Goal: Task Accomplishment & Management: Manage account settings

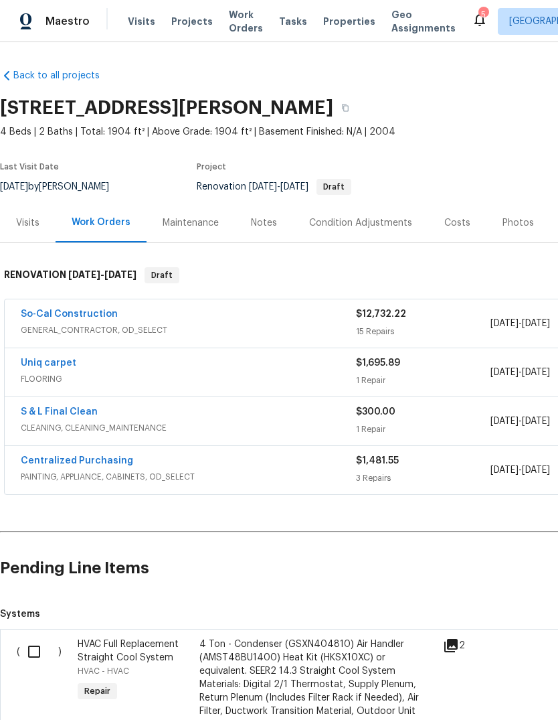
click at [246, 221] on div "Notes" at bounding box center [264, 223] width 58 height 40
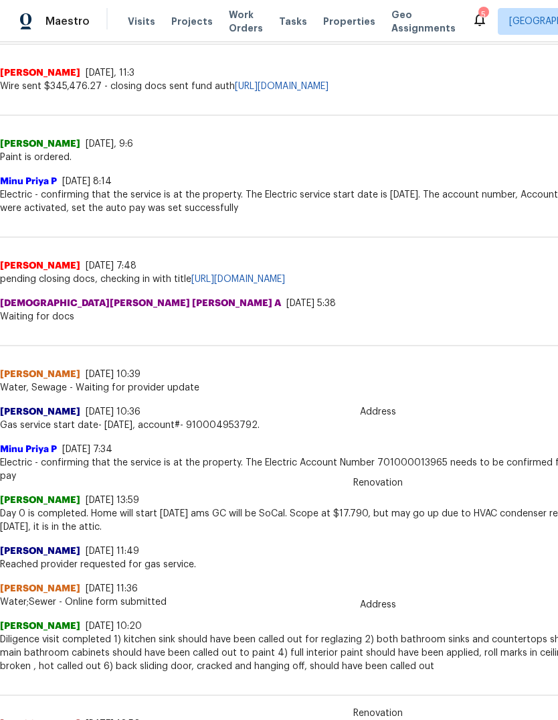
scroll to position [371, 0]
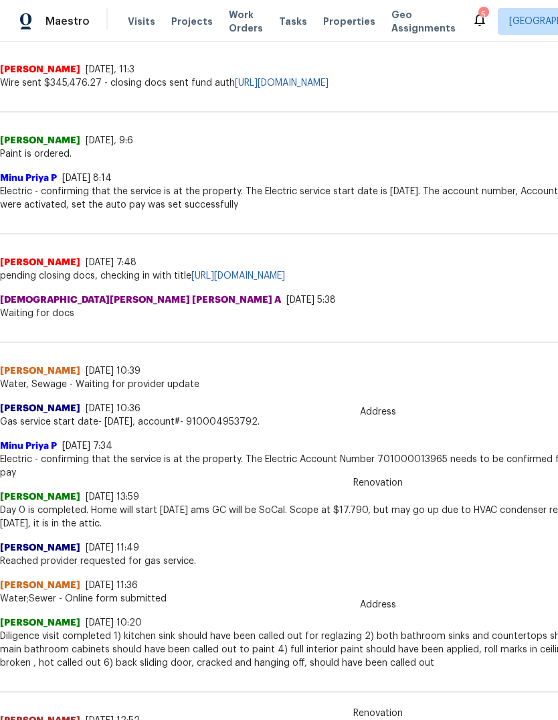
click at [84, 307] on span "Mohamed Azeem Mohsin A" at bounding box center [140, 299] width 281 height 13
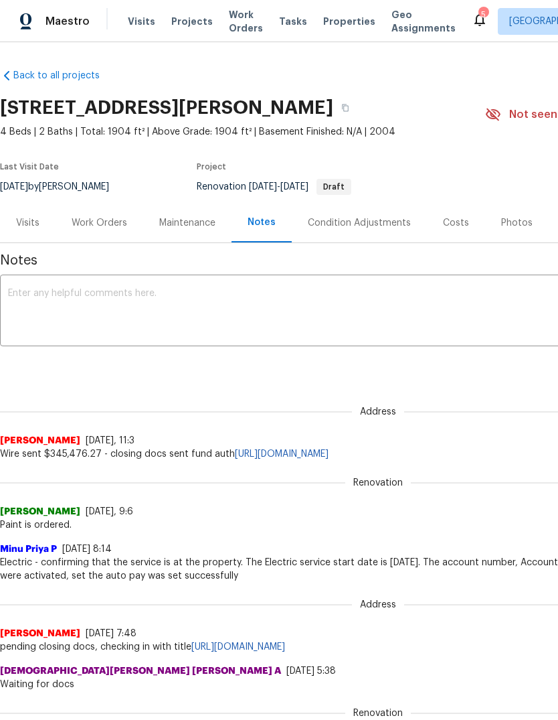
scroll to position [0, 0]
click at [351, 102] on div "11737 Poppy Rd, Adelanto, CA 92301" at bounding box center [242, 107] width 485 height 35
click at [345, 102] on button "button" at bounding box center [345, 108] width 24 height 24
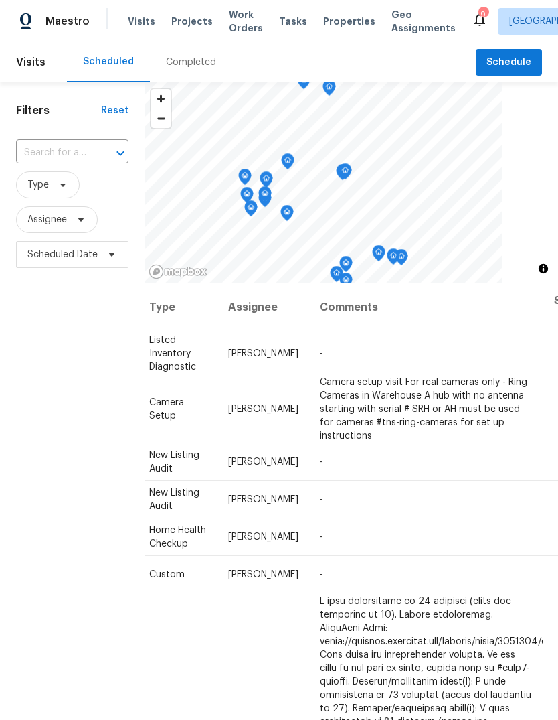
scroll to position [0, 116]
click at [0, 0] on icon at bounding box center [0, 0] width 0 height 0
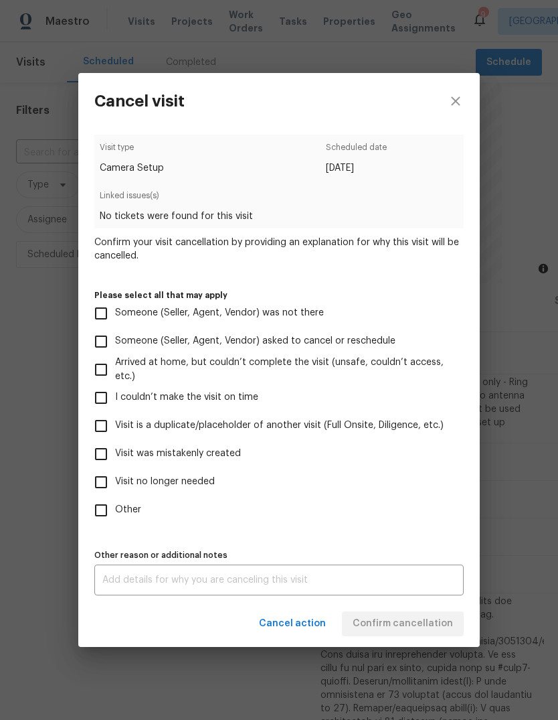
click at [103, 479] on input "Visit no longer needed" at bounding box center [101, 482] width 28 height 28
checkbox input "true"
click at [139, 584] on textarea at bounding box center [278, 579] width 353 height 9
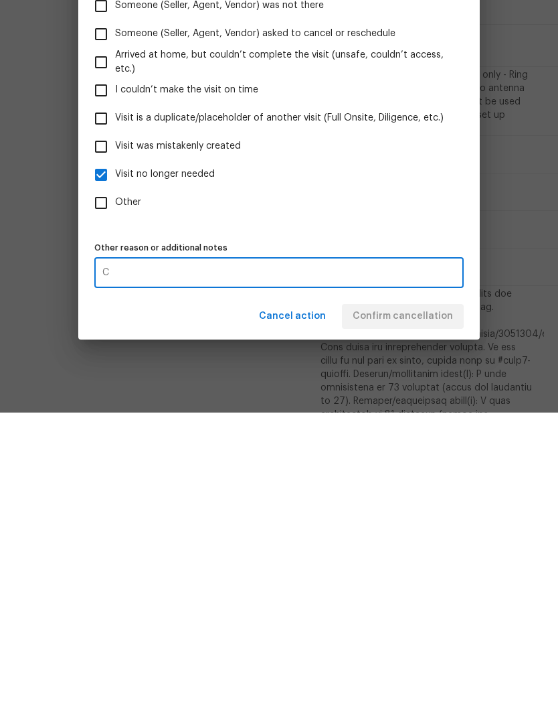
scroll to position [50, 0]
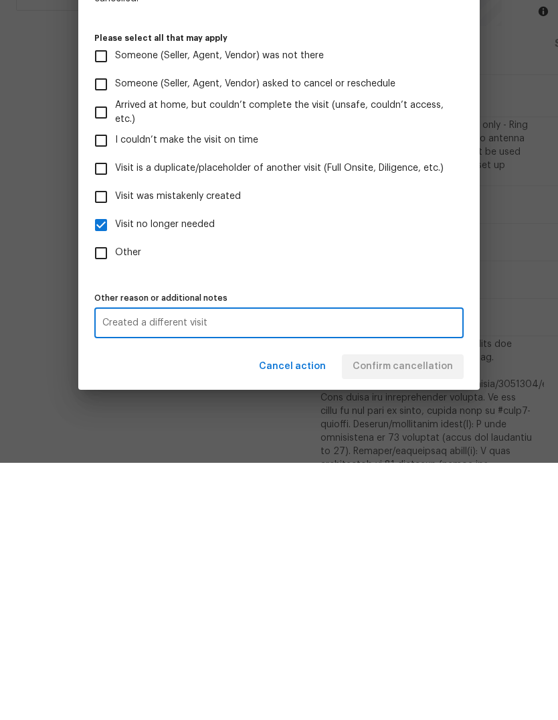
type textarea "Created a different visit"
click at [388, 496] on label "Other" at bounding box center [270, 510] width 366 height 28
click at [115, 496] on input "Other" at bounding box center [101, 510] width 28 height 28
checkbox input "true"
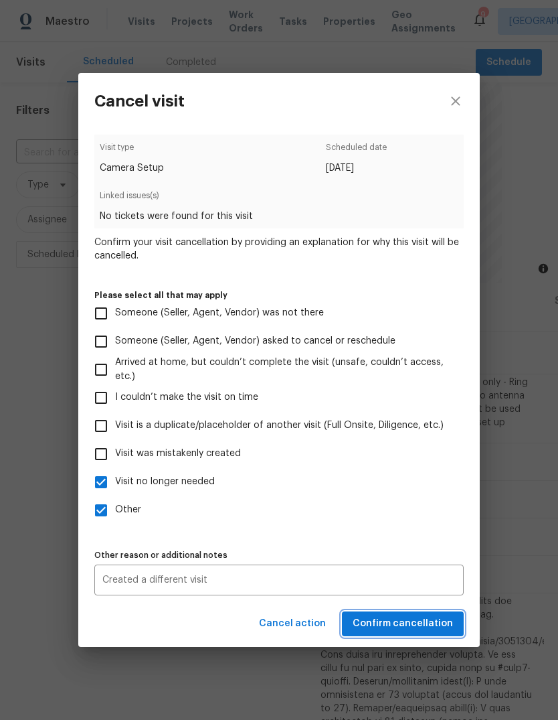
click at [411, 626] on span "Confirm cancellation" at bounding box center [403, 623] width 100 height 17
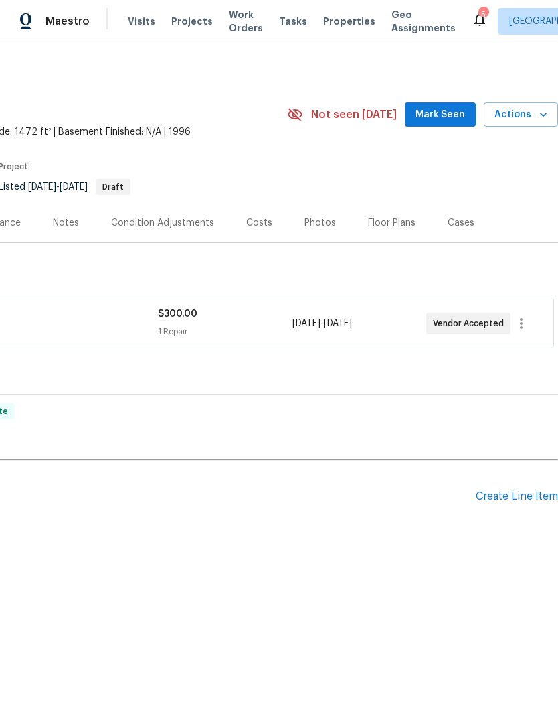
scroll to position [0, 198]
click at [455, 104] on button "Mark Seen" at bounding box center [440, 114] width 71 height 25
click at [506, 501] on div "Create Line Item" at bounding box center [517, 496] width 82 height 13
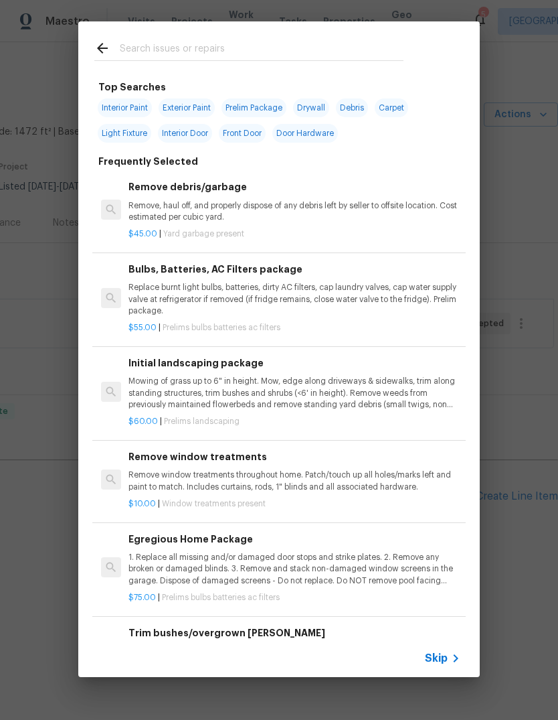
click at [185, 57] on input "text" at bounding box center [262, 50] width 284 height 20
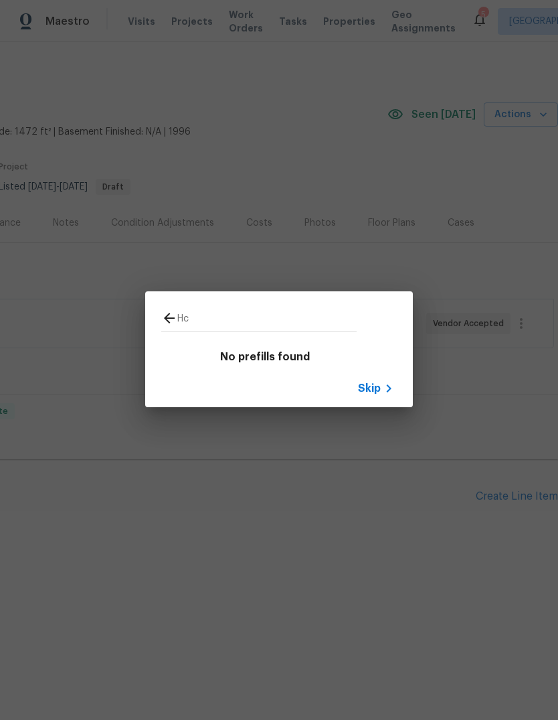
type input "H"
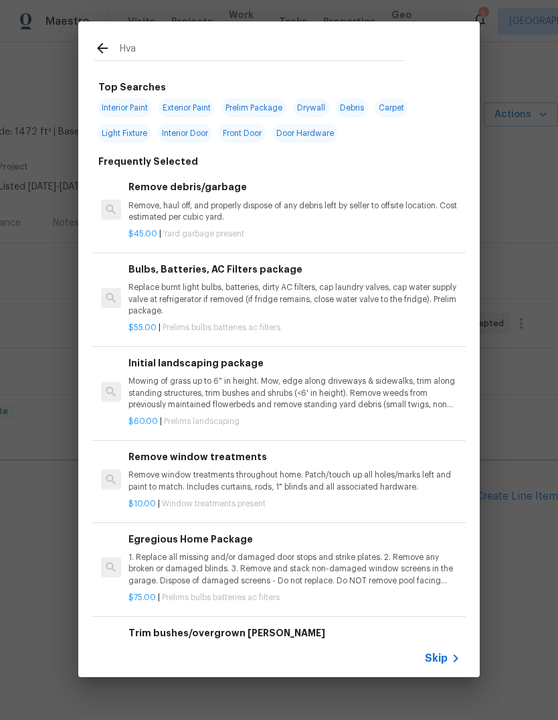
type input "Hvac"
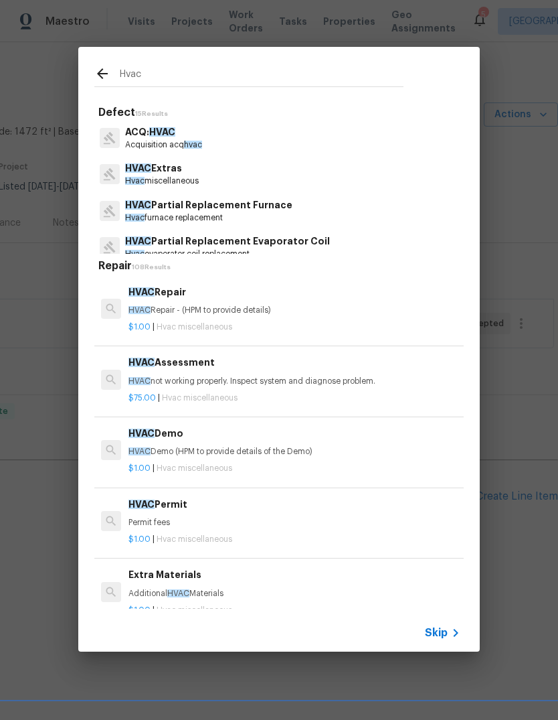
click at [210, 292] on h6 "HVAC Repair" at bounding box center [295, 292] width 332 height 15
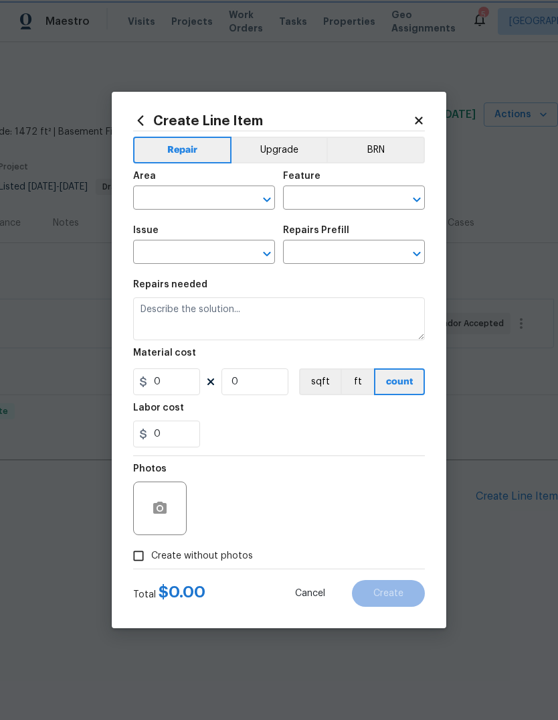
type input "HVAC"
type input "HVAC Extras"
type textarea "HVAC Repair - (HPM to provide details)"
type input "1"
type input "HVAC Repair $1.00"
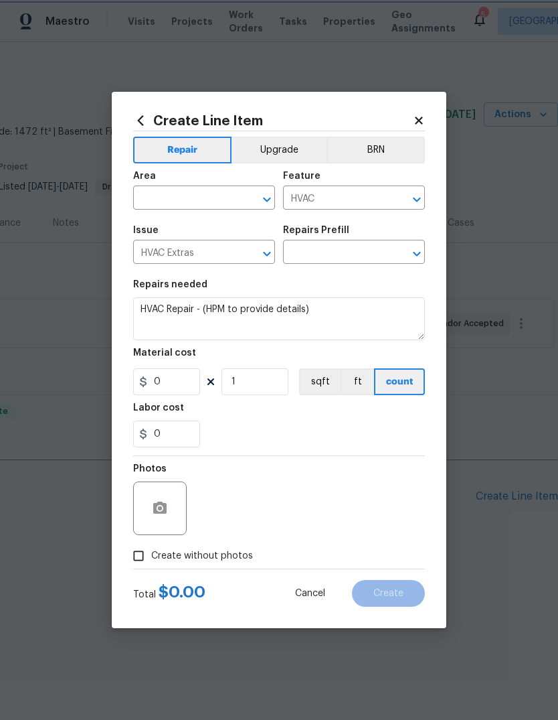
type input "1"
click at [185, 197] on input "text" at bounding box center [185, 199] width 104 height 21
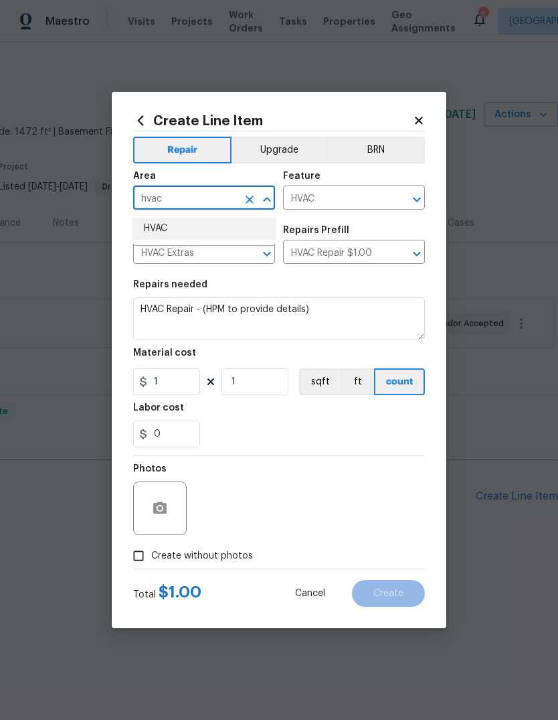
click at [173, 219] on li "HVAC" at bounding box center [204, 229] width 142 height 22
type input "HVAC"
click at [332, 309] on textarea "HVAC Repair - (HPM to provide details)" at bounding box center [279, 318] width 292 height 43
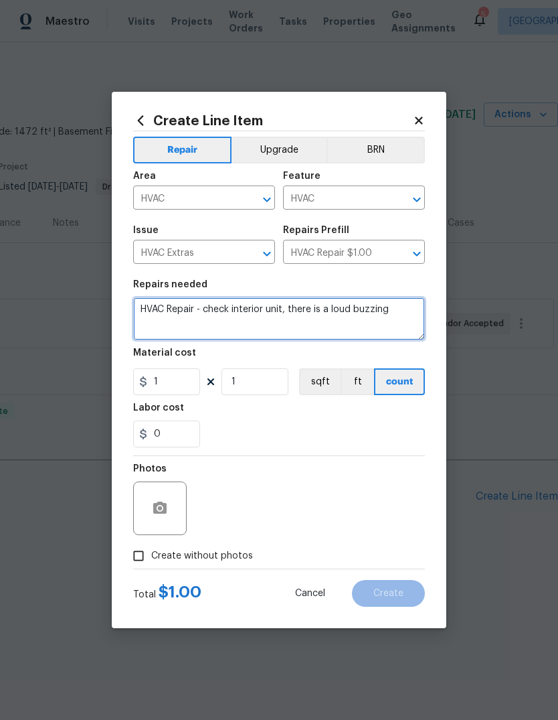
click at [403, 315] on textarea "HVAC Repair - check interior unit, there is a loud buzzing" at bounding box center [279, 318] width 292 height 43
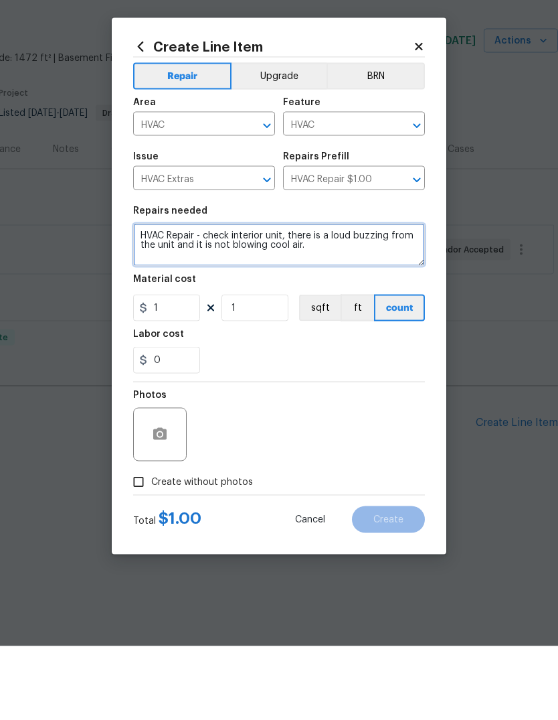
type textarea "HVAC Repair - check interior unit, there is a loud buzzing from the unit and it…"
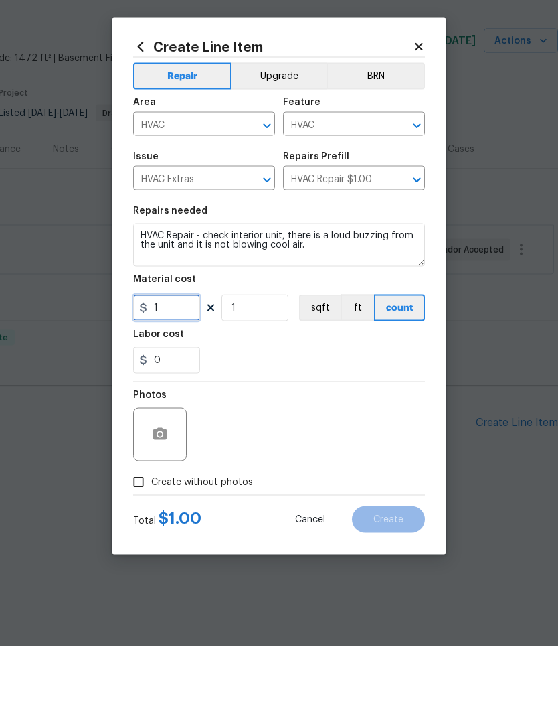
click at [182, 368] on input "1" at bounding box center [166, 381] width 67 height 27
click at [181, 368] on input "1" at bounding box center [166, 381] width 67 height 27
click at [168, 368] on input "1" at bounding box center [166, 381] width 67 height 27
click at [167, 368] on input "1" at bounding box center [166, 381] width 67 height 27
type input "150"
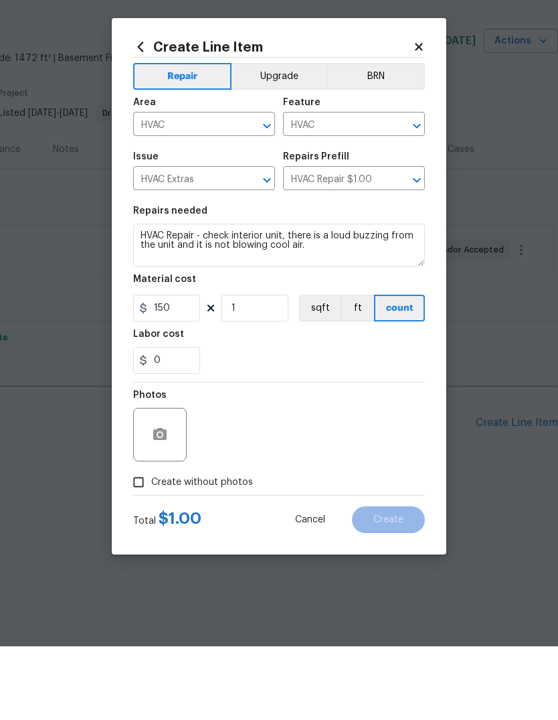
click at [287, 420] on div "0" at bounding box center [279, 433] width 292 height 27
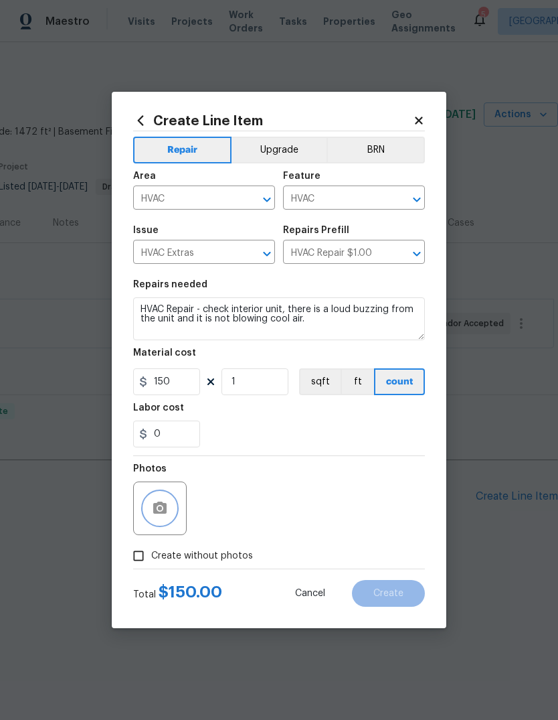
click at [157, 505] on icon "button" at bounding box center [159, 507] width 13 height 12
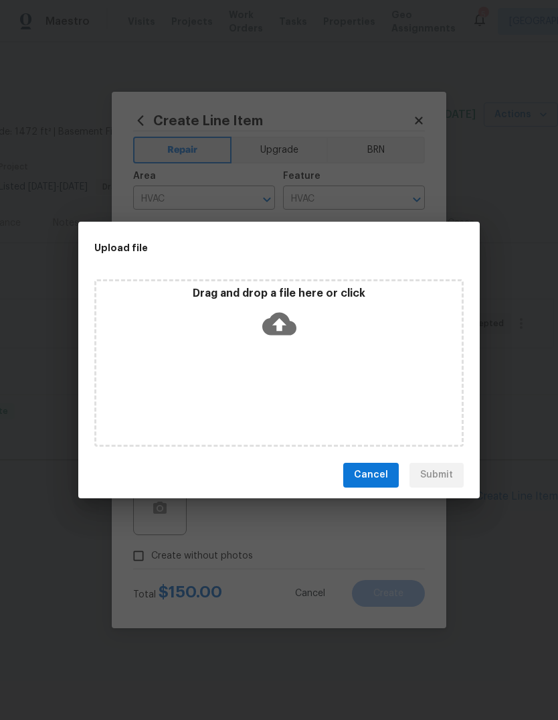
click at [420, 244] on div "Upload file Drag and drop a file here or click Cancel Submit" at bounding box center [279, 360] width 402 height 277
click at [392, 183] on div "Upload file Drag and drop a file here or click Cancel Submit" at bounding box center [279, 360] width 558 height 720
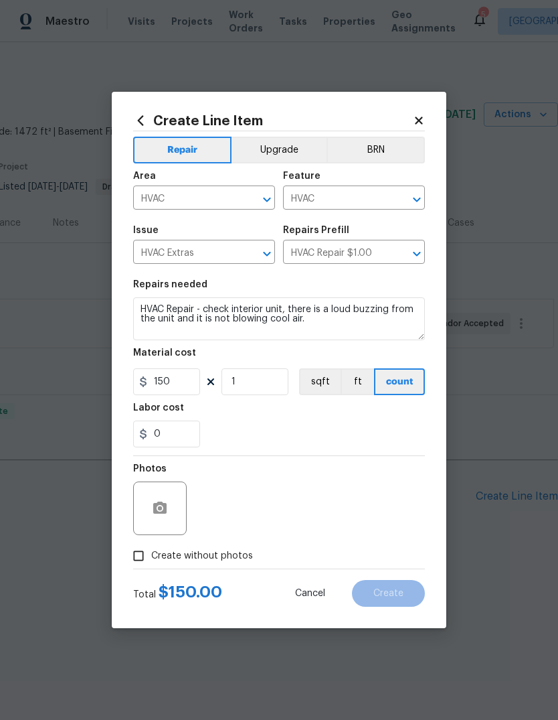
click at [134, 556] on input "Create without photos" at bounding box center [138, 555] width 25 height 25
checkbox input "true"
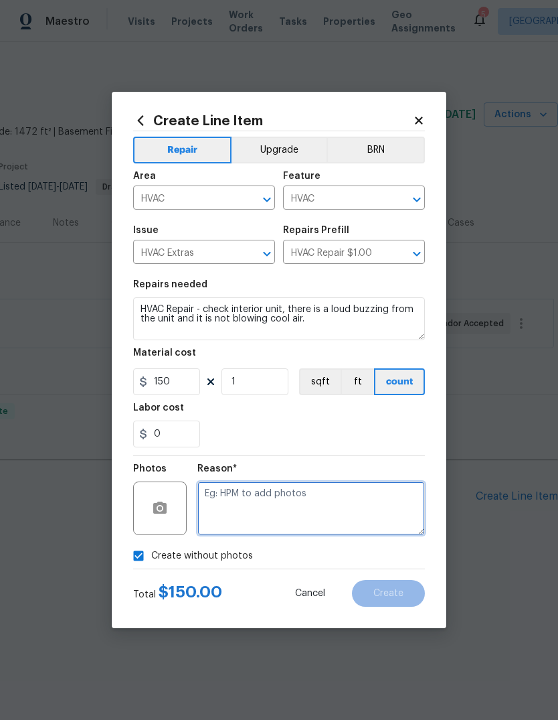
click at [264, 504] on textarea at bounding box center [312, 508] width 228 height 54
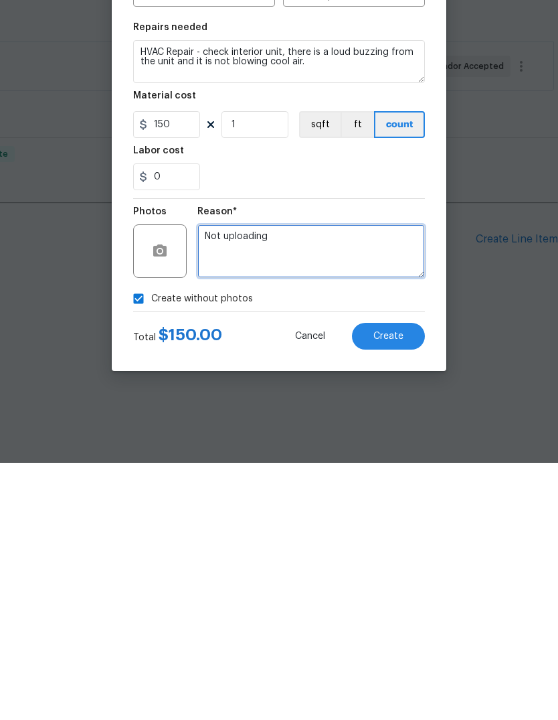
type textarea "Not uploading"
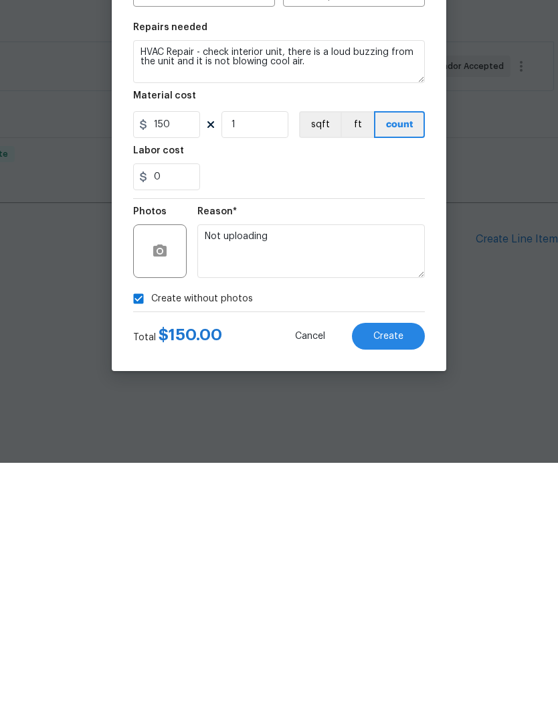
click at [406, 580] on button "Create" at bounding box center [388, 593] width 73 height 27
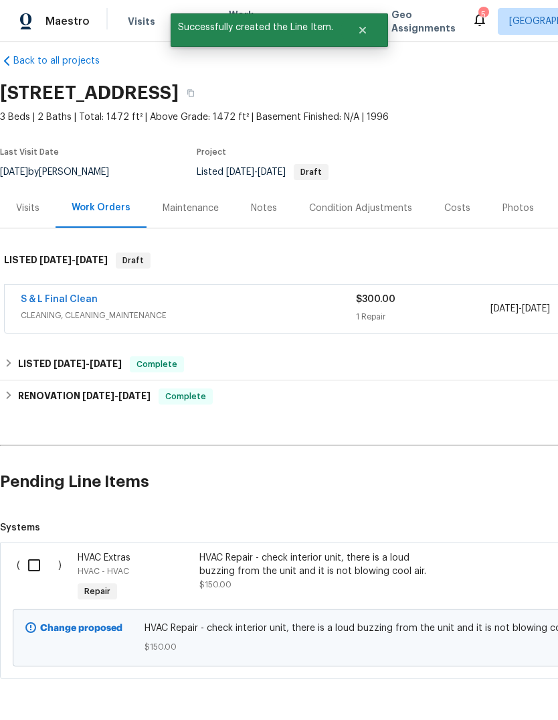
scroll to position [15, 0]
click at [34, 555] on input "checkbox" at bounding box center [39, 565] width 38 height 28
checkbox input "true"
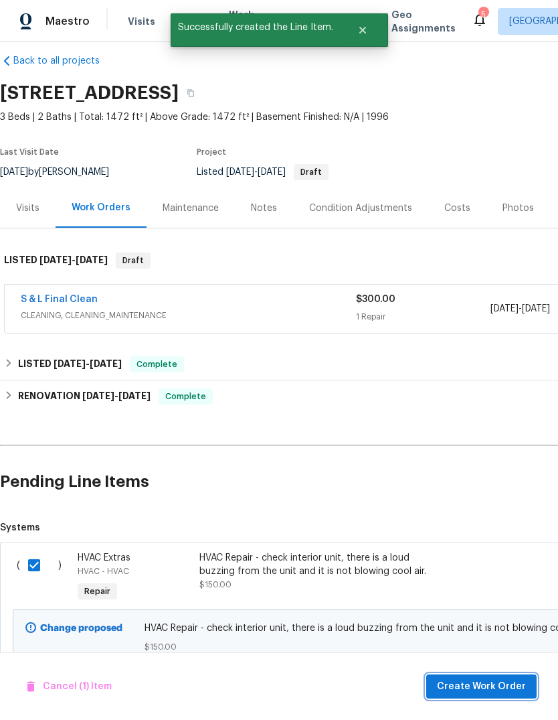
click at [486, 686] on span "Create Work Order" at bounding box center [481, 686] width 89 height 17
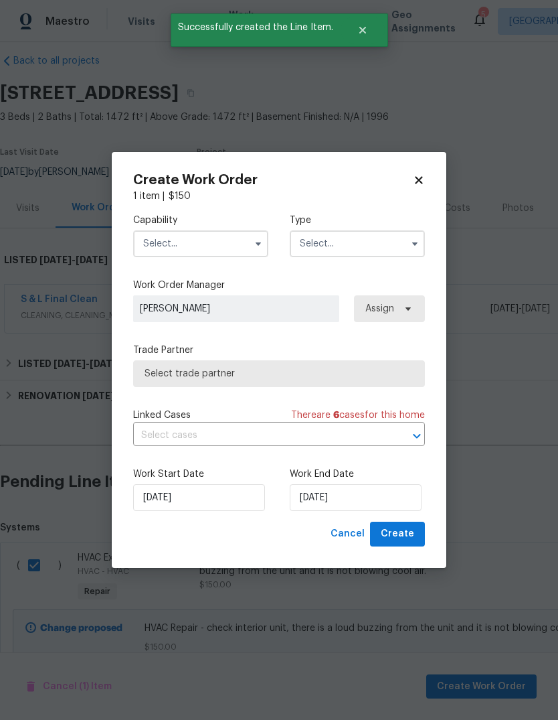
click at [238, 231] on input "text" at bounding box center [200, 243] width 135 height 27
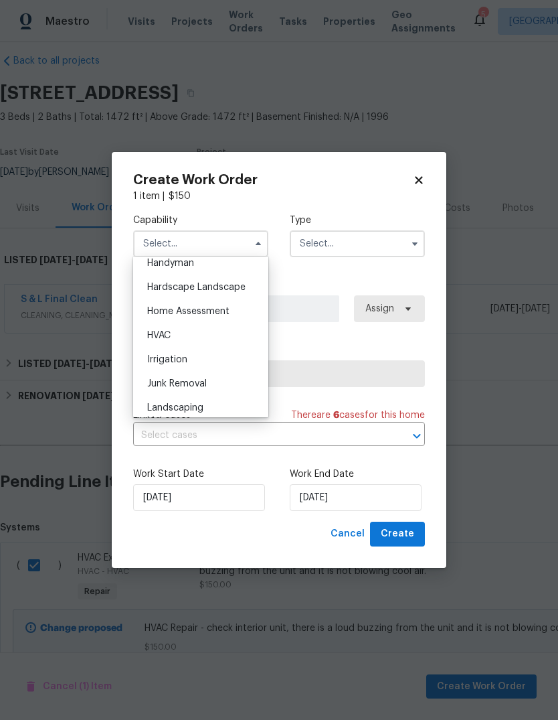
scroll to position [746, 0]
click at [171, 344] on div "HVAC" at bounding box center [201, 335] width 129 height 24
type input "HVAC"
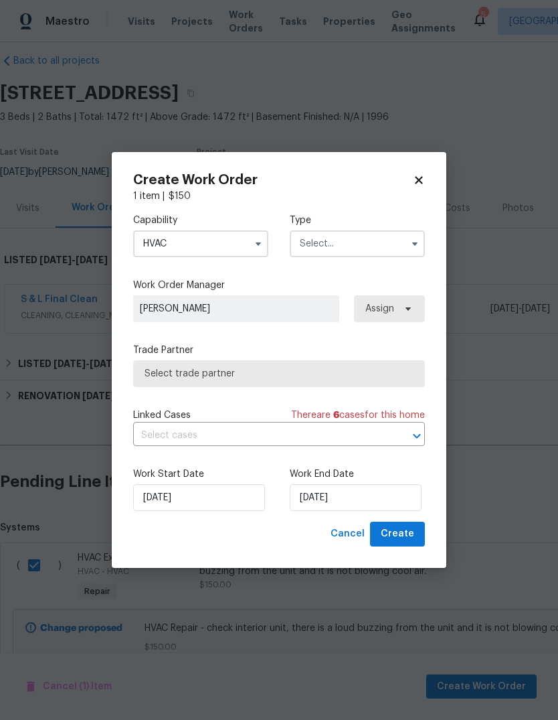
click at [375, 241] on input "text" at bounding box center [357, 243] width 135 height 27
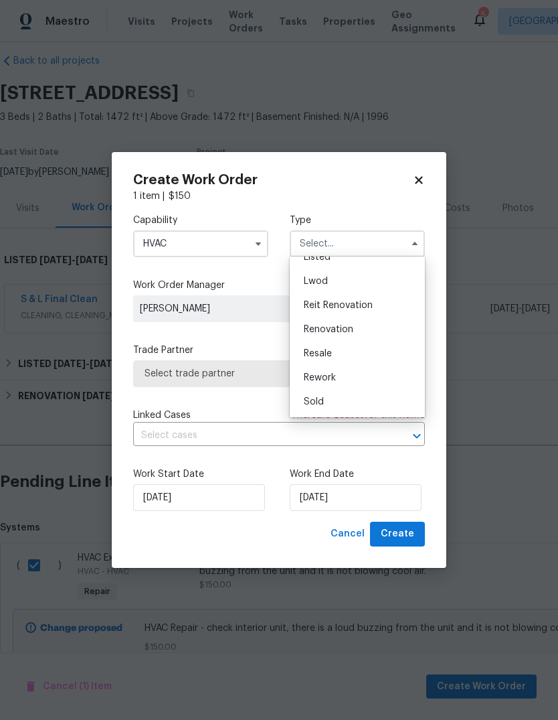
scroll to position [135, 0]
click at [338, 328] on span "Renovation" at bounding box center [329, 329] width 50 height 9
type input "Renovation"
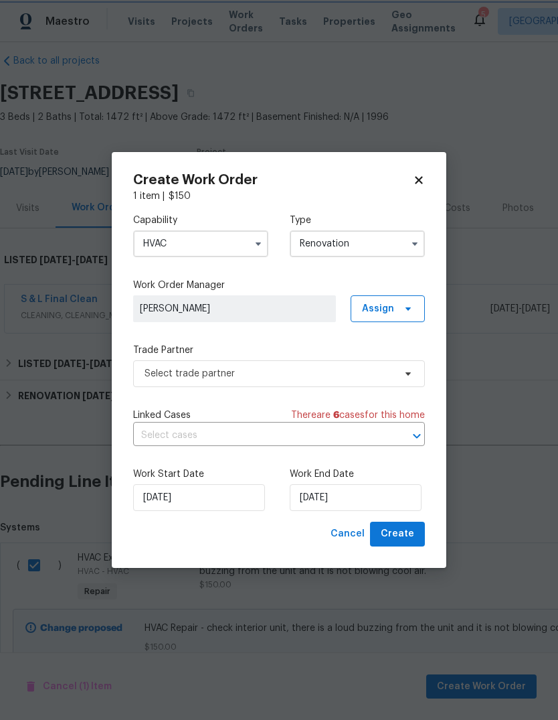
scroll to position [0, 0]
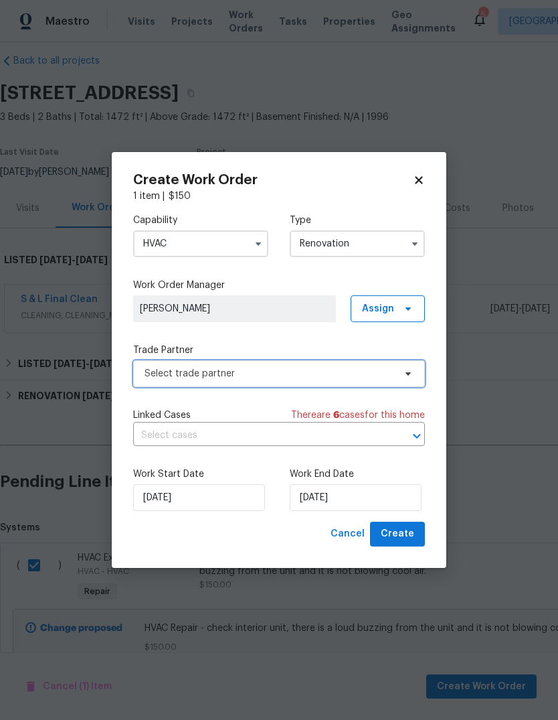
click at [406, 381] on span "Select trade partner" at bounding box center [279, 373] width 292 height 27
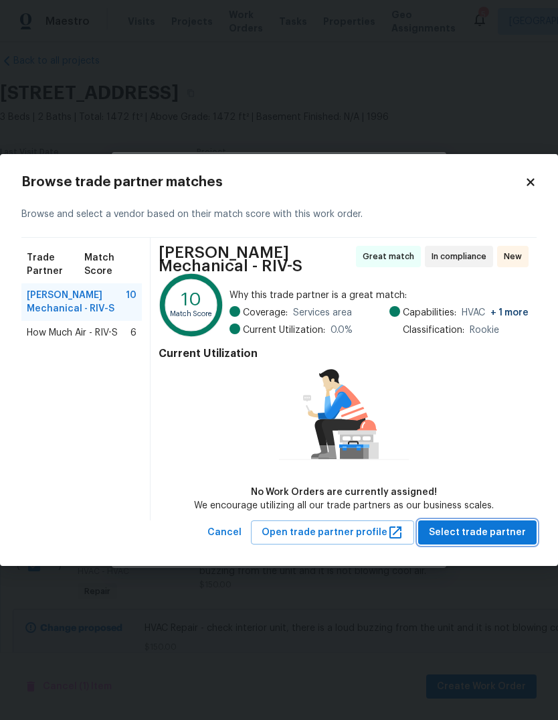
click at [474, 530] on span "Select trade partner" at bounding box center [477, 532] width 97 height 17
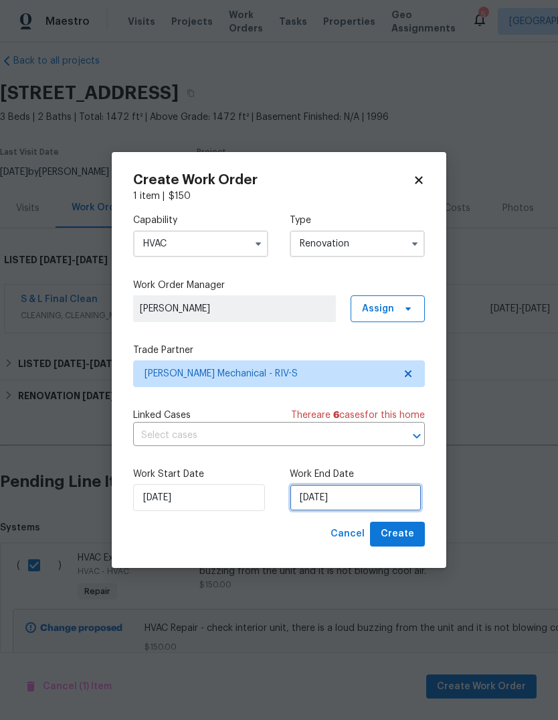
click at [319, 503] on input "8/28/2025" at bounding box center [356, 497] width 132 height 27
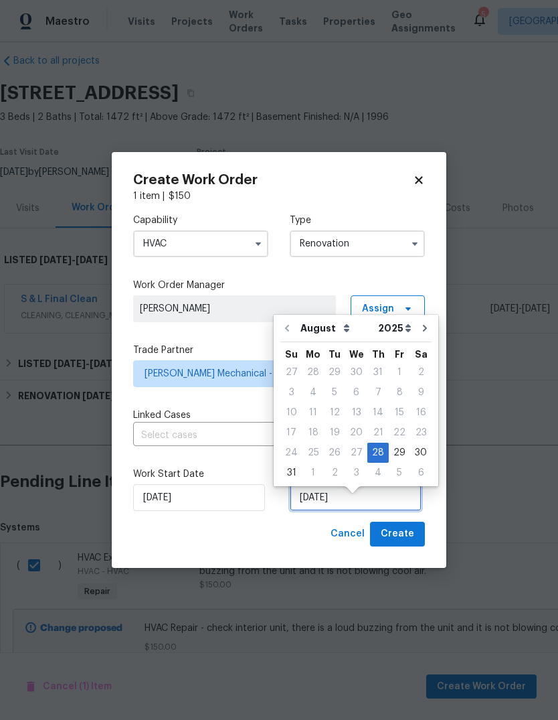
scroll to position [10, 0]
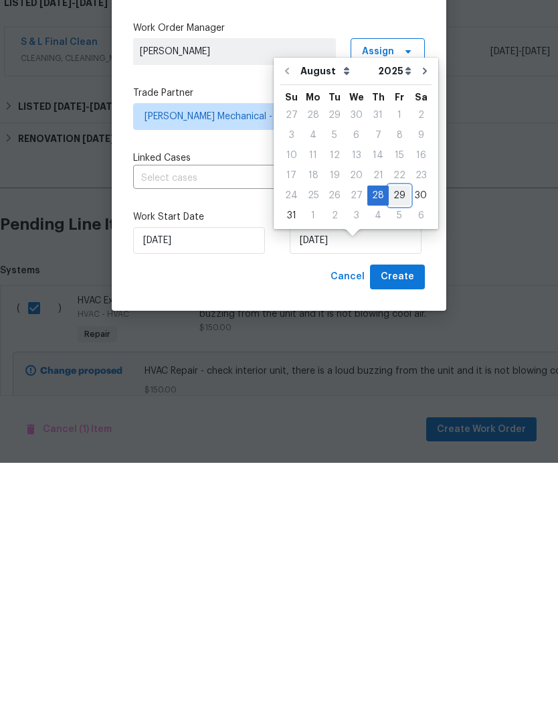
click at [394, 443] on div "29" at bounding box center [399, 452] width 21 height 19
type input "8/29/2025"
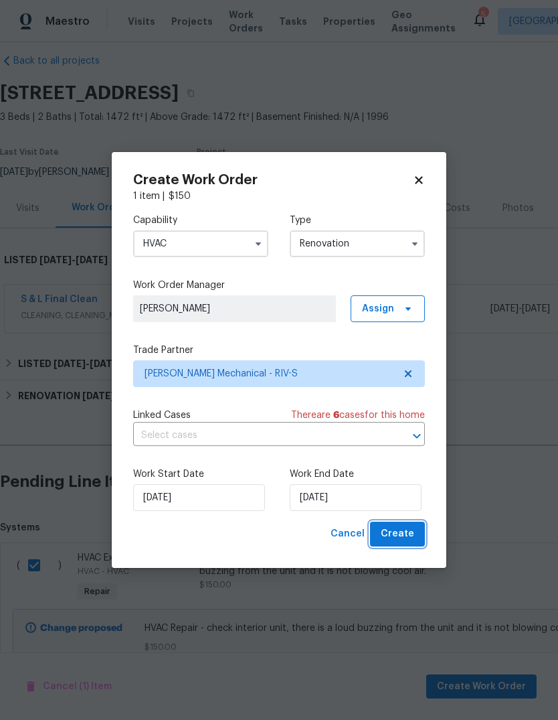
click at [403, 543] on button "Create" at bounding box center [397, 534] width 55 height 25
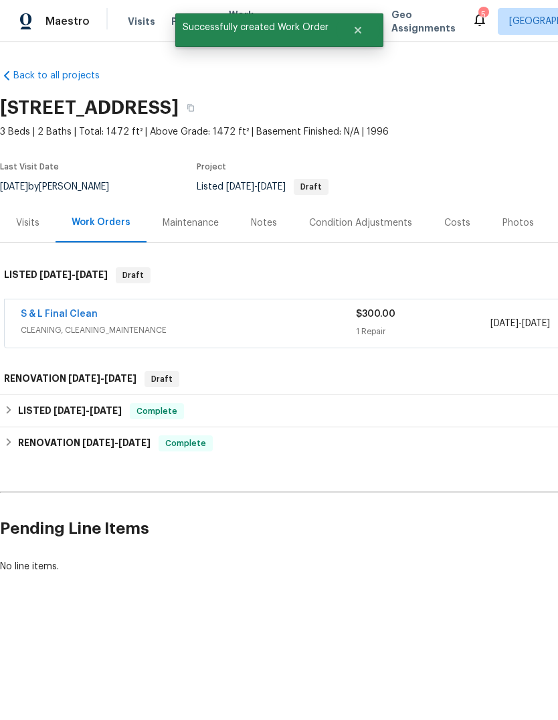
scroll to position [0, 0]
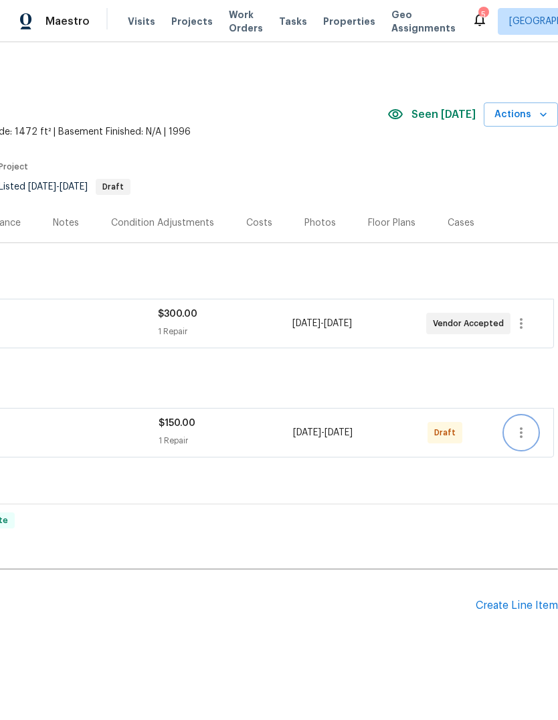
click at [522, 435] on icon "button" at bounding box center [522, 432] width 16 height 16
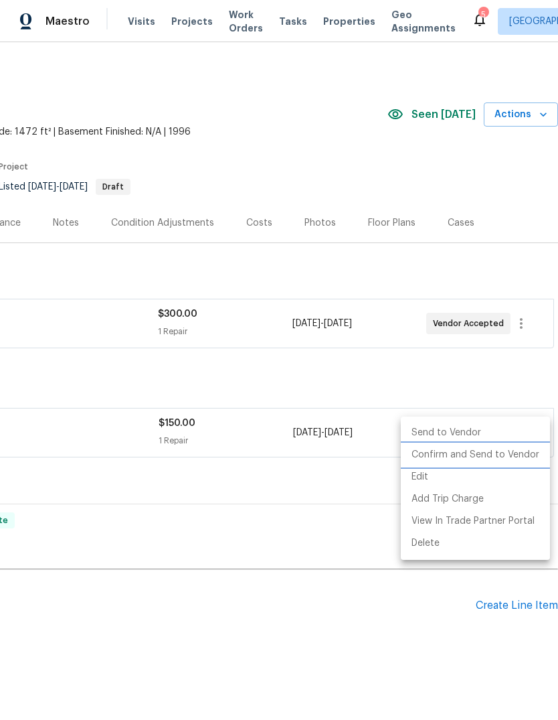
click at [476, 454] on li "Confirm and Send to Vendor" at bounding box center [475, 455] width 149 height 22
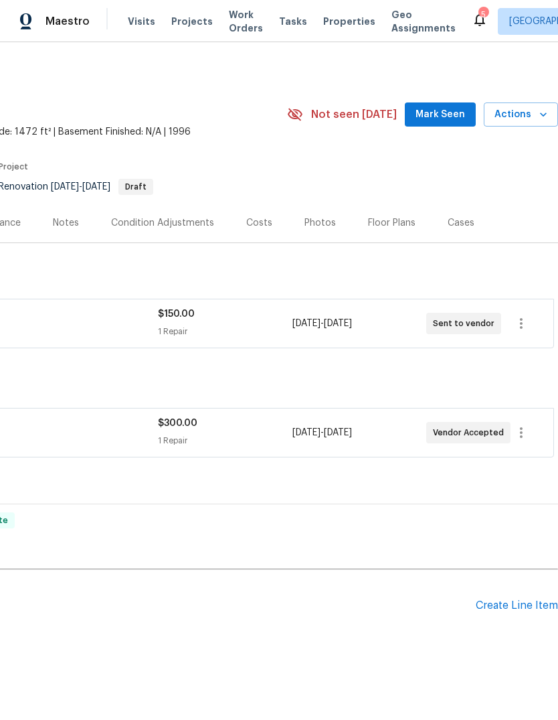
click at [254, 602] on h2 "Pending Line Items" at bounding box center [139, 605] width 674 height 62
click at [525, 320] on icon "button" at bounding box center [522, 323] width 16 height 16
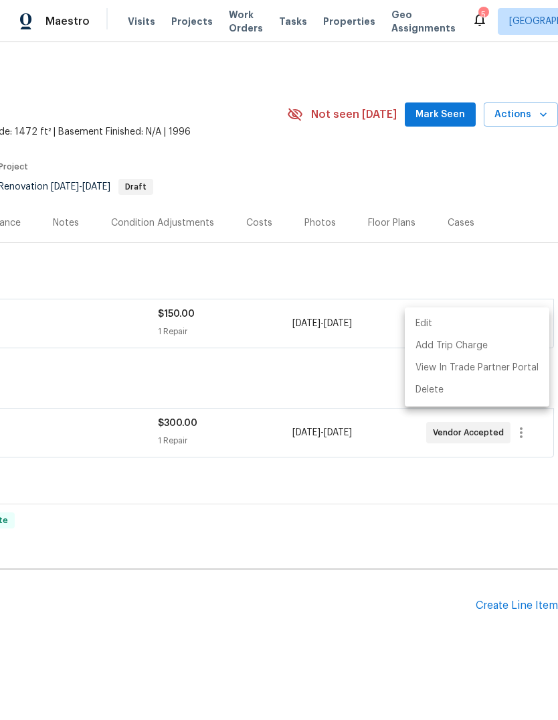
click at [428, 323] on li "Edit" at bounding box center [477, 324] width 145 height 22
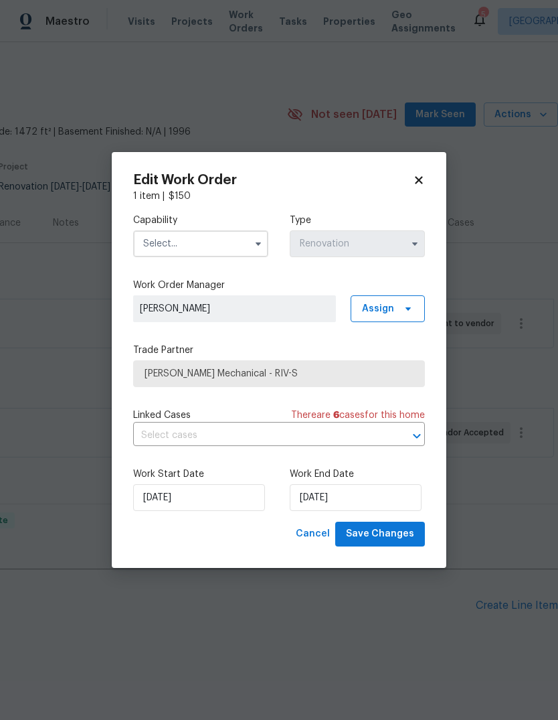
click at [414, 245] on icon "button" at bounding box center [415, 243] width 11 height 11
click at [421, 181] on icon at bounding box center [418, 180] width 7 height 7
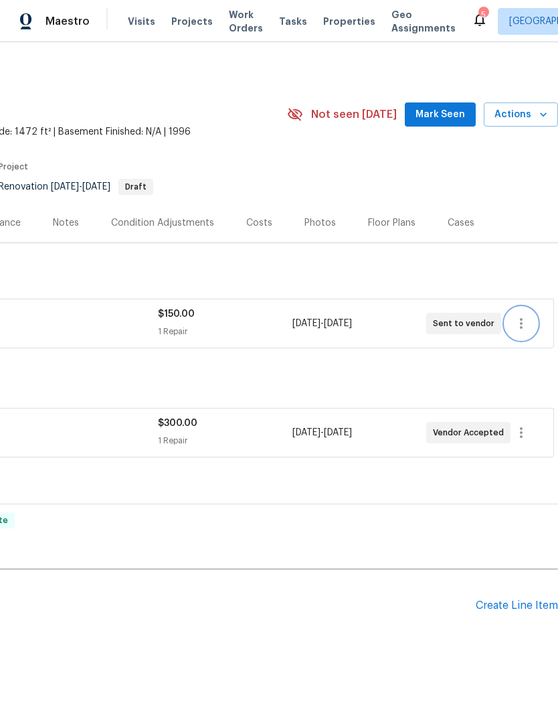
click at [524, 318] on icon "button" at bounding box center [522, 323] width 16 height 16
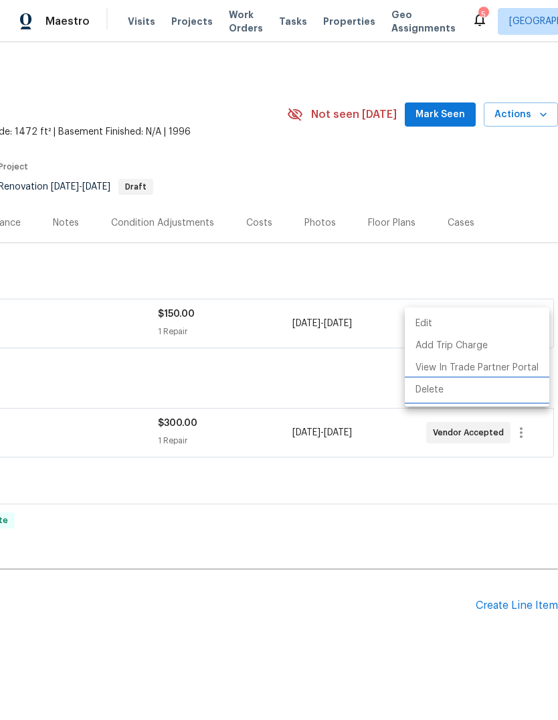
click at [439, 382] on li "Delete" at bounding box center [477, 390] width 145 height 22
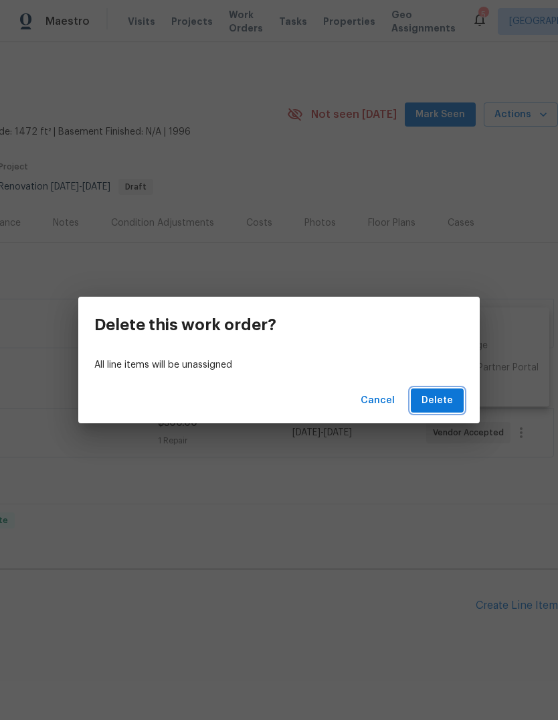
click at [449, 406] on span "Delete" at bounding box center [437, 400] width 31 height 17
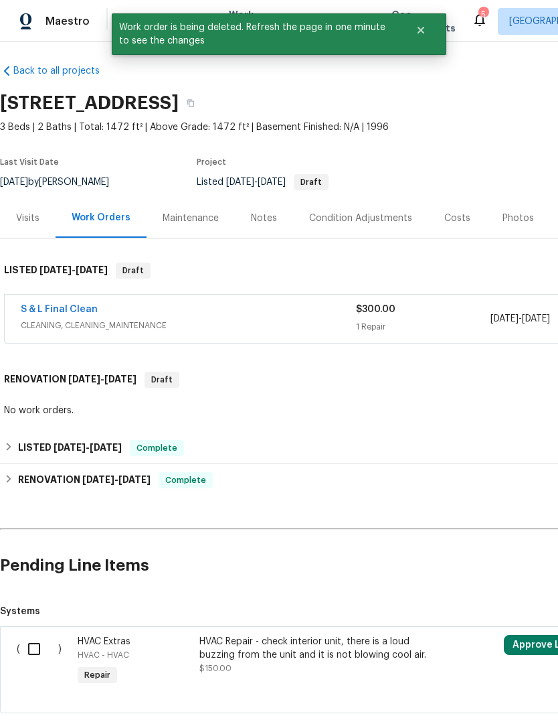
scroll to position [5, 0]
click at [30, 649] on input "checkbox" at bounding box center [39, 649] width 38 height 28
checkbox input "true"
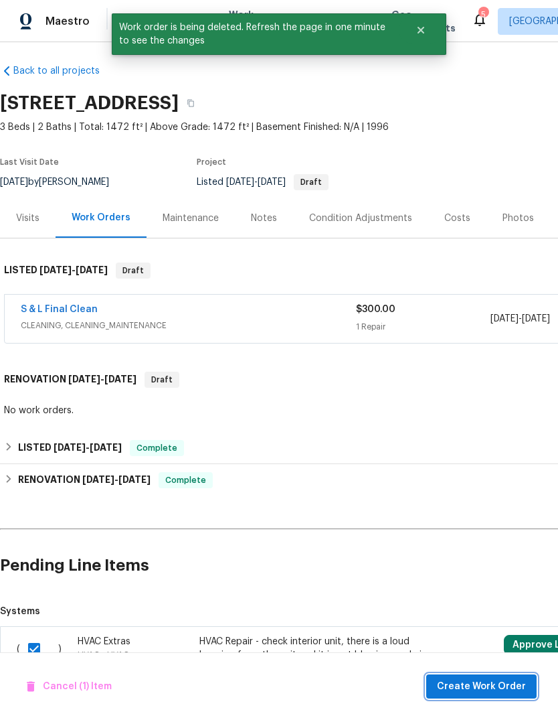
click at [461, 687] on span "Create Work Order" at bounding box center [481, 686] width 89 height 17
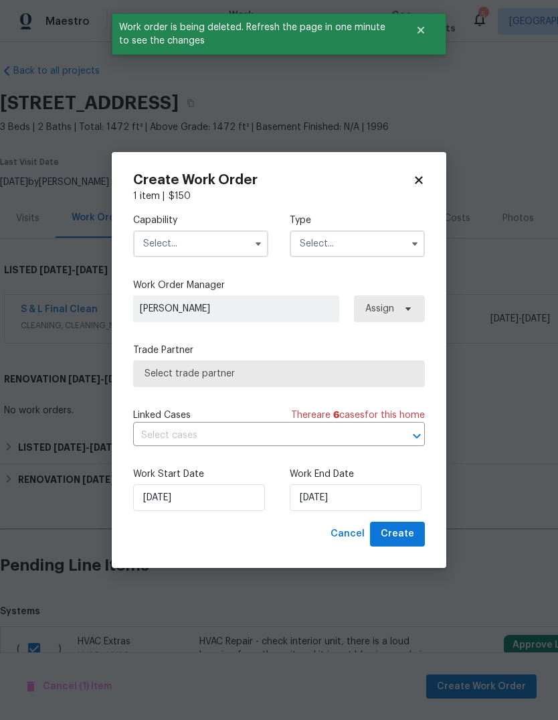
click at [232, 251] on input "text" at bounding box center [200, 243] width 135 height 27
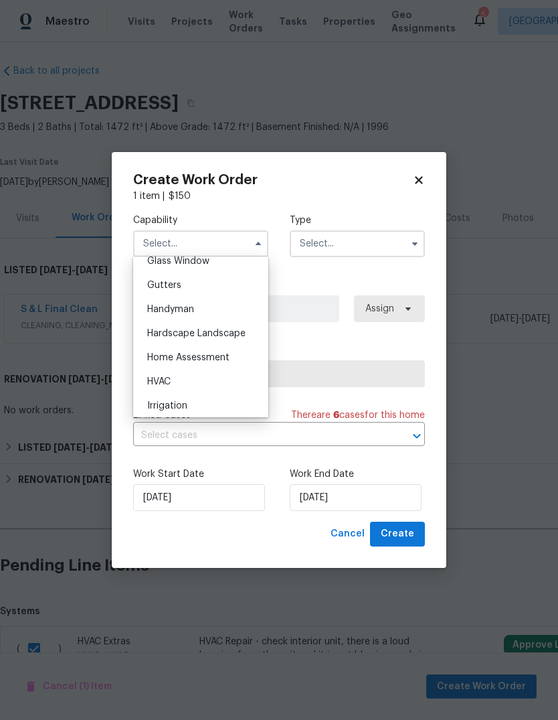
scroll to position [698, 0]
click at [171, 382] on span "HVAC" at bounding box center [158, 382] width 23 height 9
type input "HVAC"
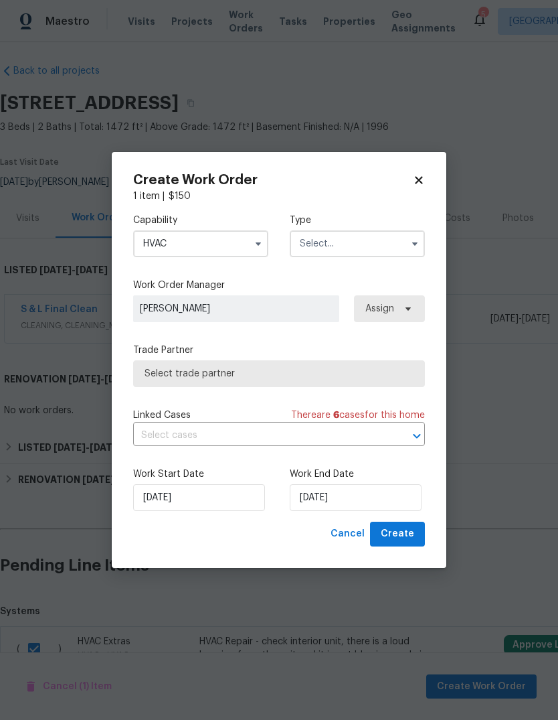
click at [392, 242] on input "text" at bounding box center [357, 243] width 135 height 27
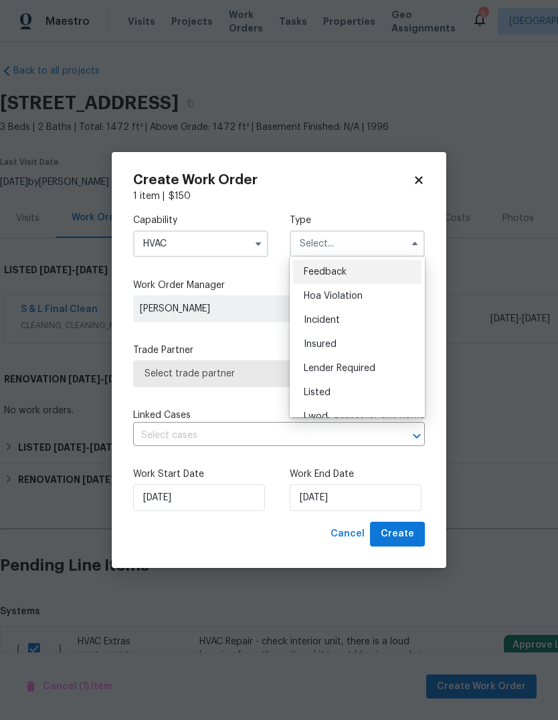
click at [333, 388] on div "Listed" at bounding box center [357, 392] width 129 height 24
type input "Listed"
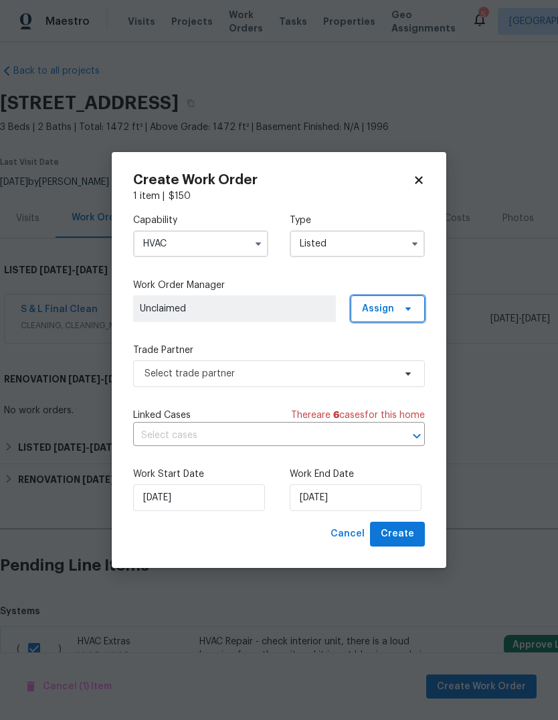
click at [410, 306] on icon at bounding box center [408, 308] width 11 height 11
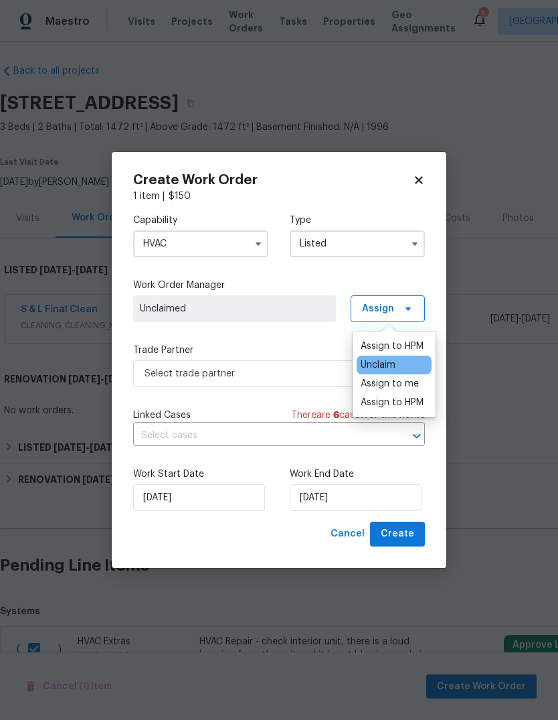
click at [394, 348] on div "Assign to HPM" at bounding box center [392, 345] width 63 height 13
click at [307, 345] on label "Trade Partner" at bounding box center [279, 349] width 292 height 13
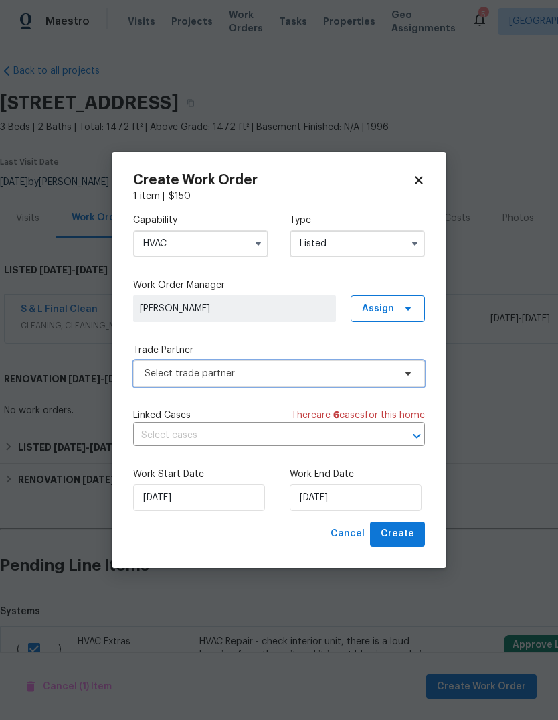
click at [410, 376] on icon at bounding box center [408, 373] width 11 height 11
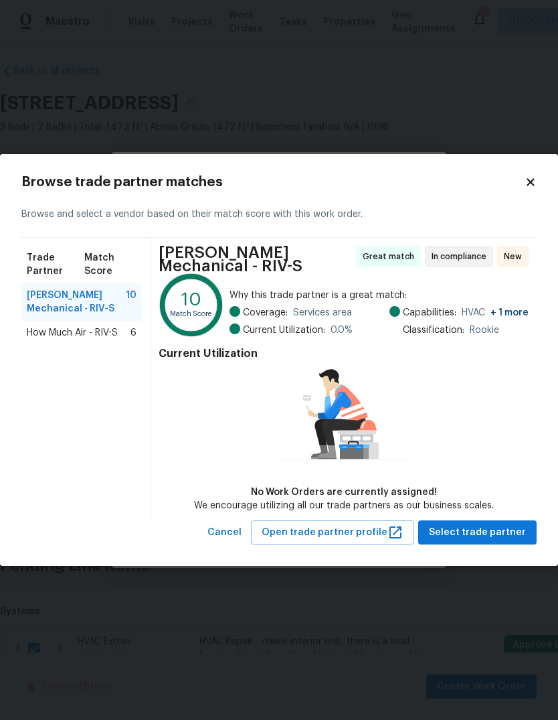
click at [472, 528] on span "Select trade partner" at bounding box center [477, 532] width 97 height 17
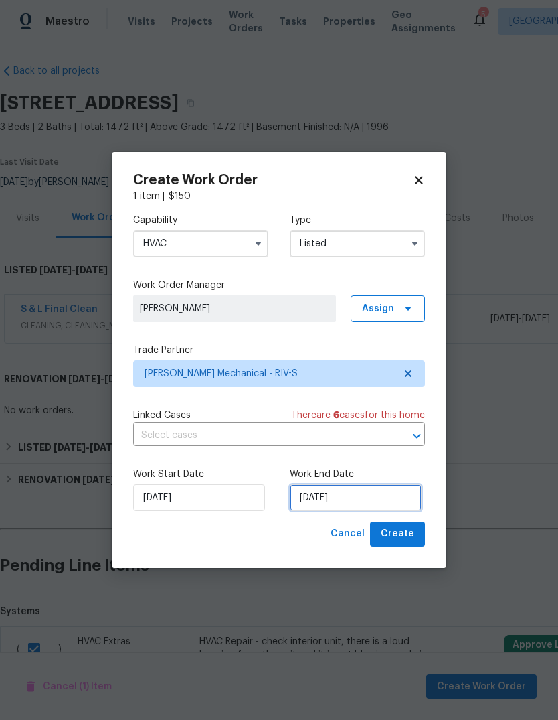
click at [340, 502] on input "[DATE]" at bounding box center [356, 497] width 132 height 27
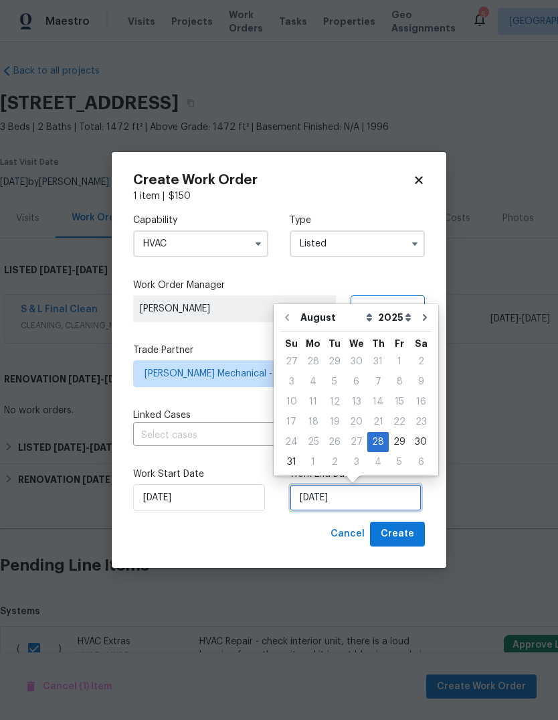
scroll to position [10, 0]
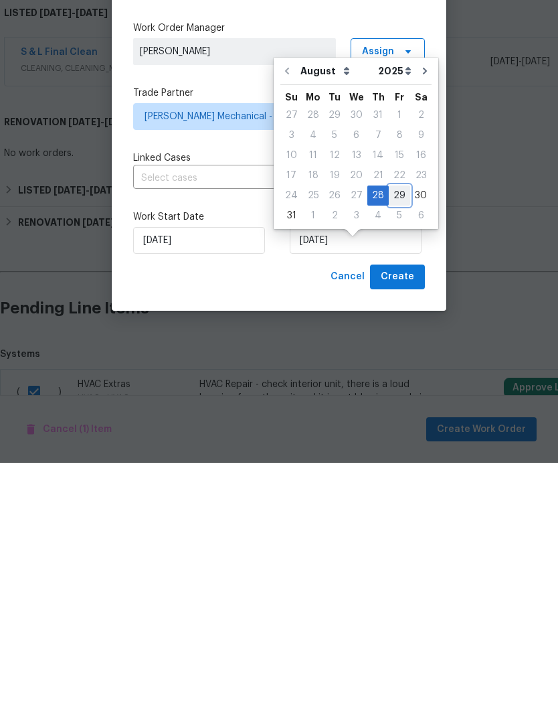
click at [391, 443] on div "29" at bounding box center [399, 452] width 21 height 19
type input "8/29/2025"
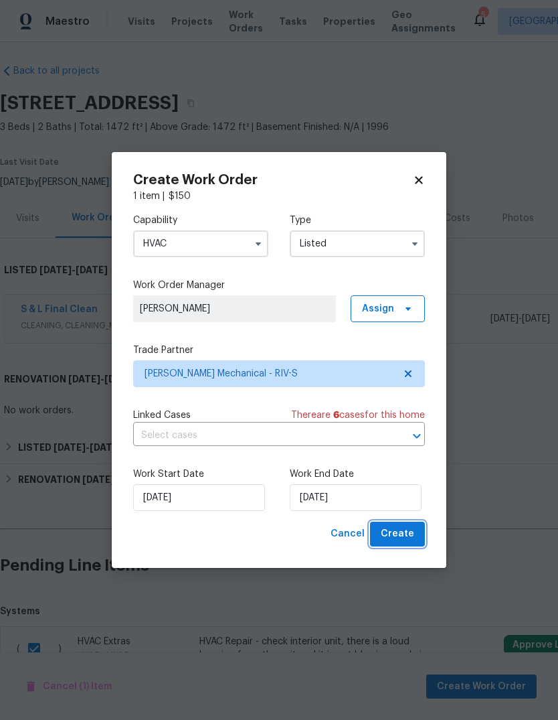
click at [403, 538] on span "Create" at bounding box center [397, 534] width 33 height 17
checkbox input "false"
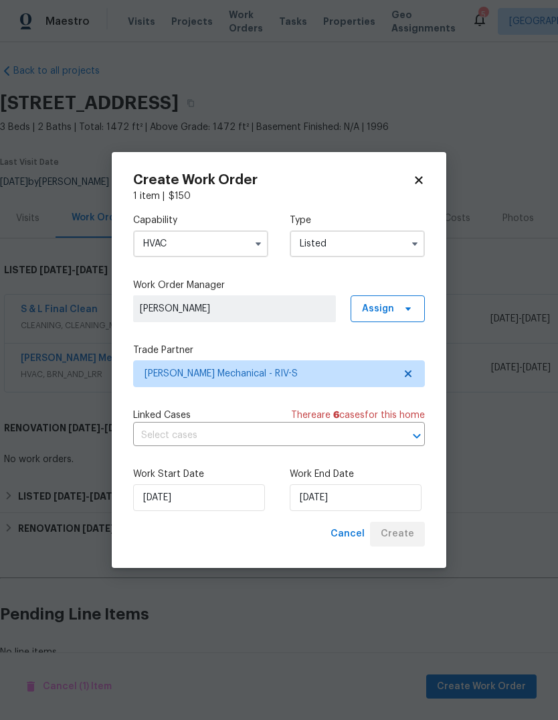
scroll to position [0, 0]
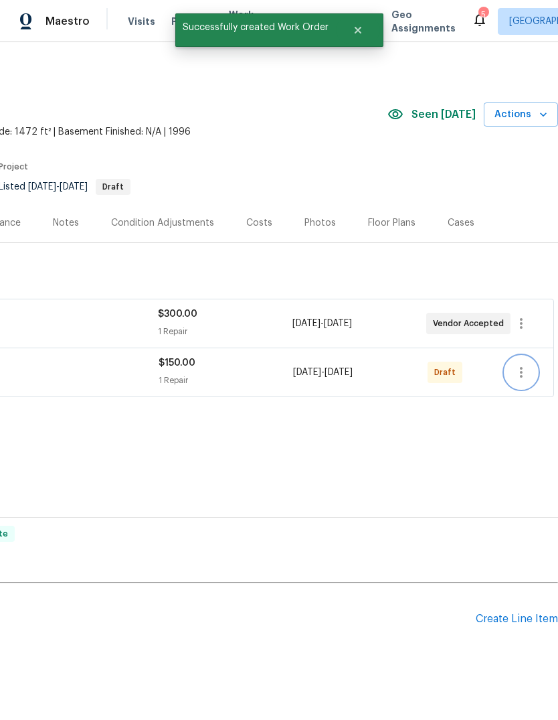
click at [524, 364] on icon "button" at bounding box center [522, 372] width 16 height 16
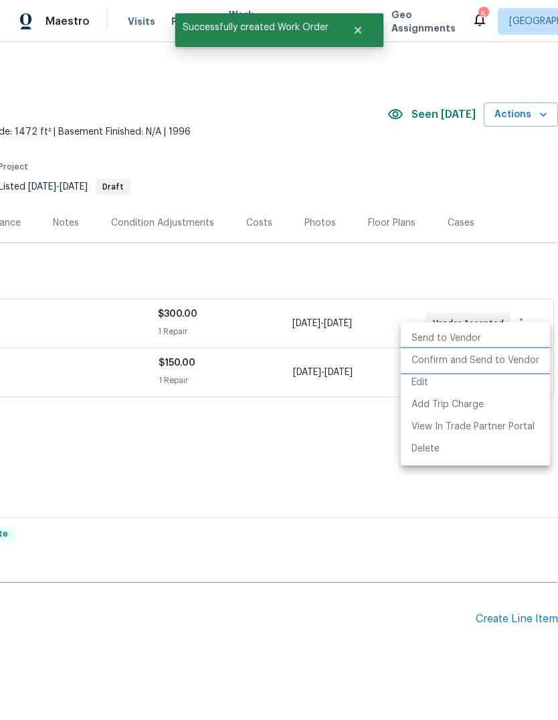
click at [472, 359] on li "Confirm and Send to Vendor" at bounding box center [475, 360] width 149 height 22
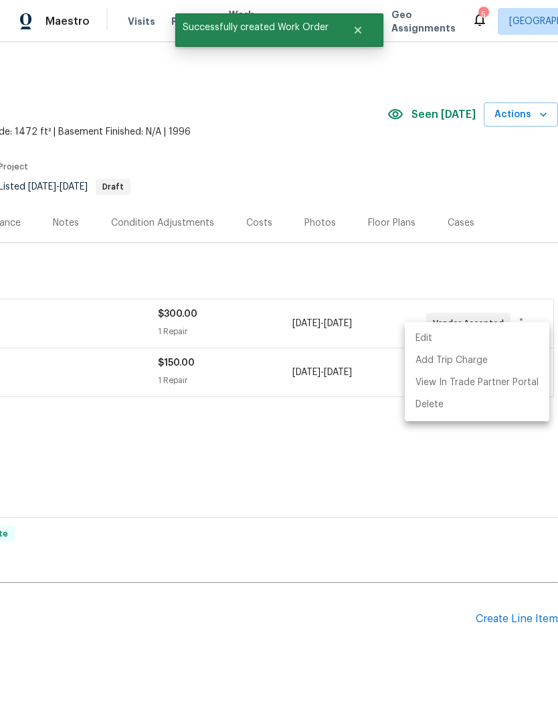
click at [308, 421] on div at bounding box center [279, 360] width 558 height 720
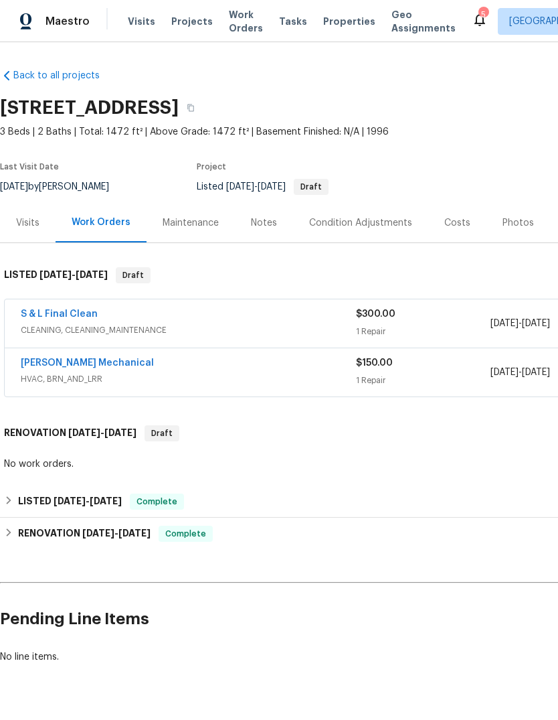
scroll to position [0, 0]
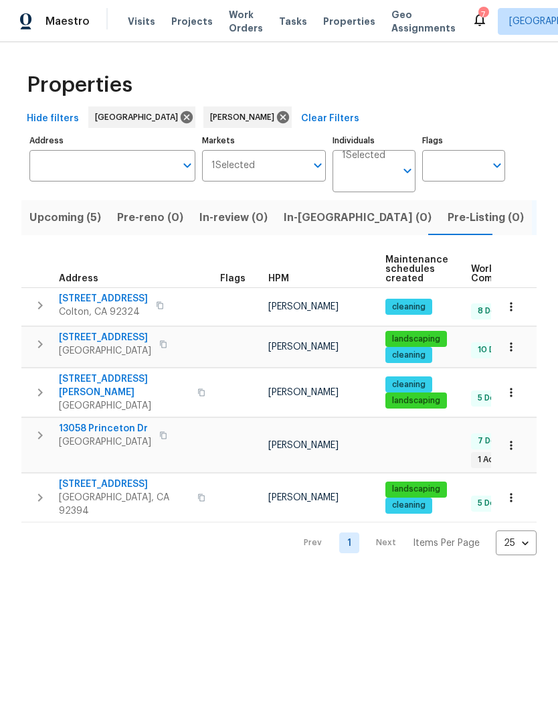
click at [193, 481] on button "button" at bounding box center [201, 497] width 16 height 32
click at [198, 494] on icon "button" at bounding box center [201, 497] width 7 height 7
click at [144, 309] on span "Colton, CA 92324" at bounding box center [103, 311] width 89 height 13
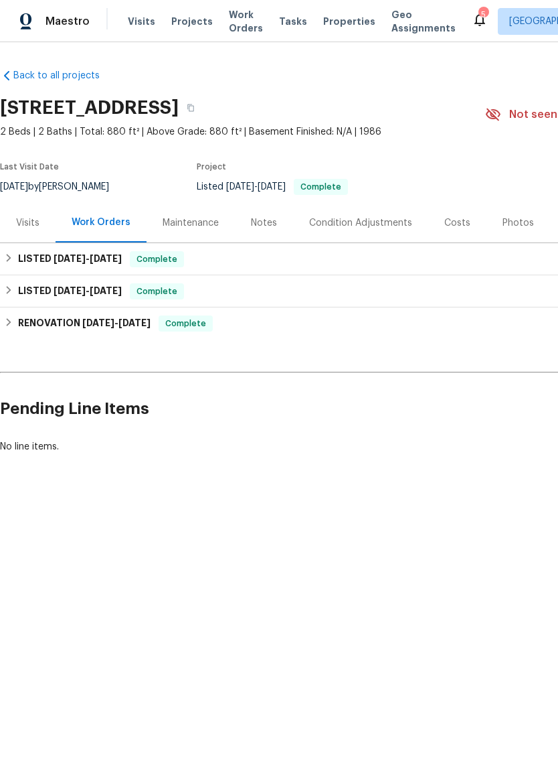
click at [288, 21] on span "Tasks" at bounding box center [293, 21] width 28 height 9
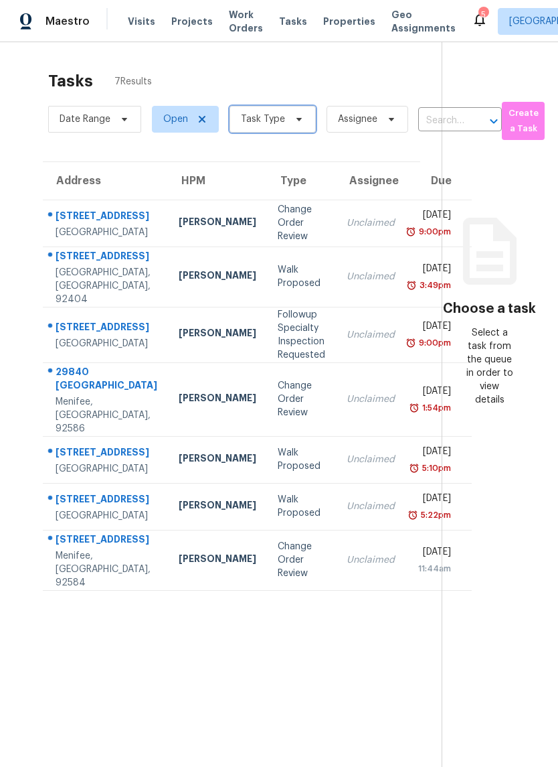
click at [291, 125] on span at bounding box center [297, 119] width 15 height 11
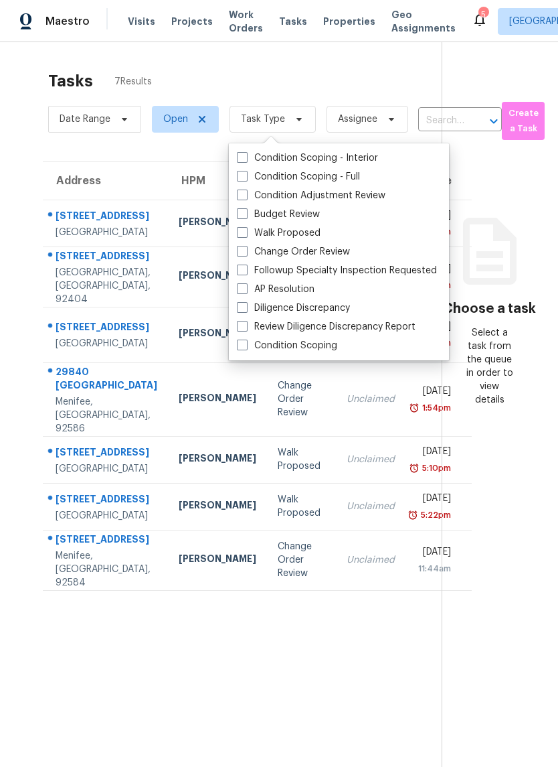
click at [244, 216] on span at bounding box center [242, 213] width 11 height 11
click at [244, 216] on input "Budget Review" at bounding box center [241, 212] width 9 height 9
checkbox input "true"
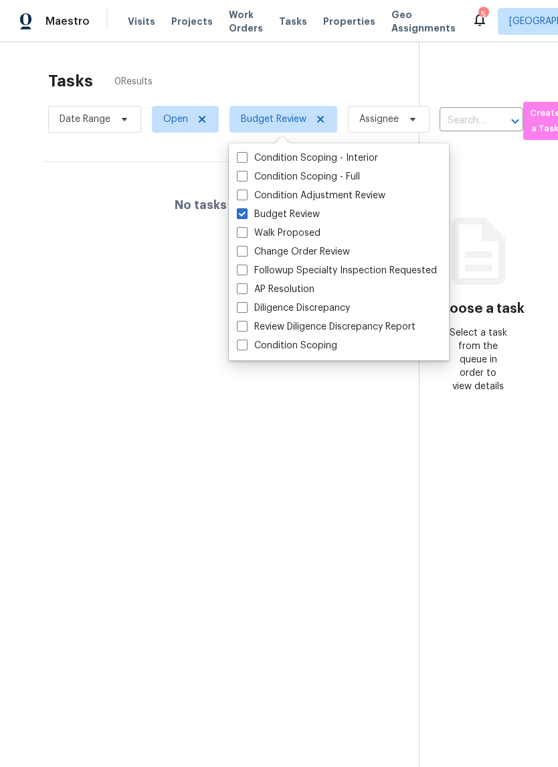
click at [257, 534] on section "Tasks 0 Results Date Range Open Budget Review Assignee ​ Create a Task No tasks…" at bounding box center [220, 436] width 398 height 745
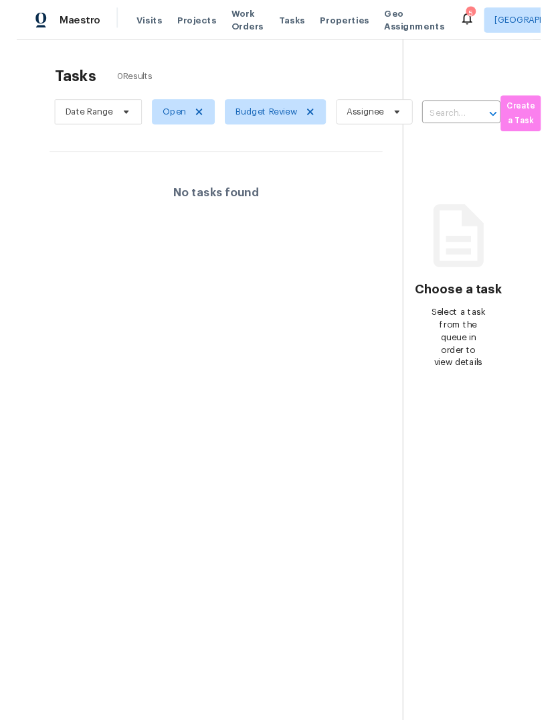
scroll to position [0, 7]
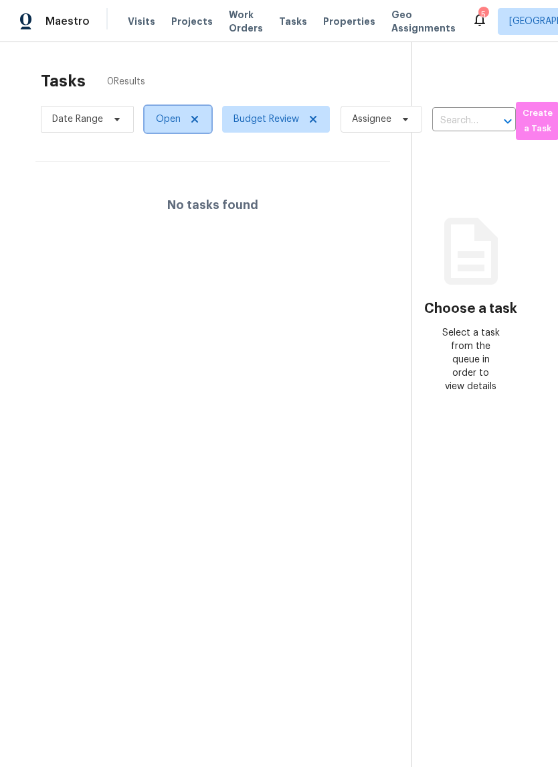
click at [171, 120] on span "Open" at bounding box center [168, 118] width 25 height 13
click at [222, 305] on section "Tasks 0 Results Date Range Open Budget Review Assignee ​ Create a Task No tasks…" at bounding box center [213, 436] width 398 height 745
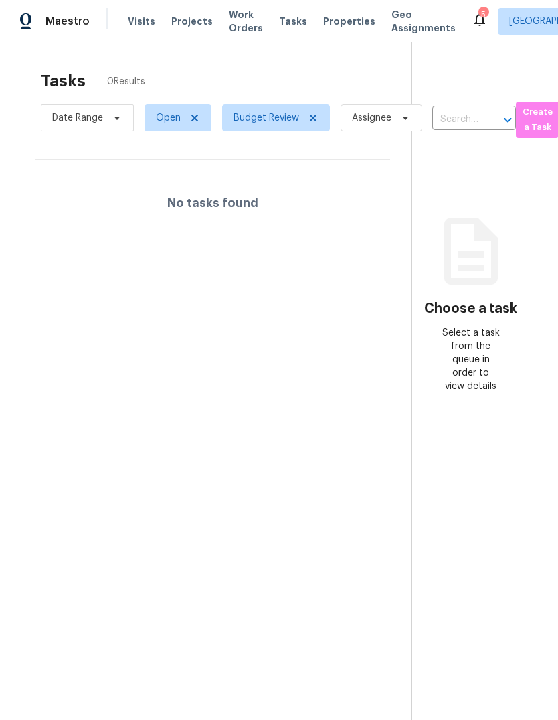
click at [137, 27] on span "Visits" at bounding box center [141, 21] width 27 height 13
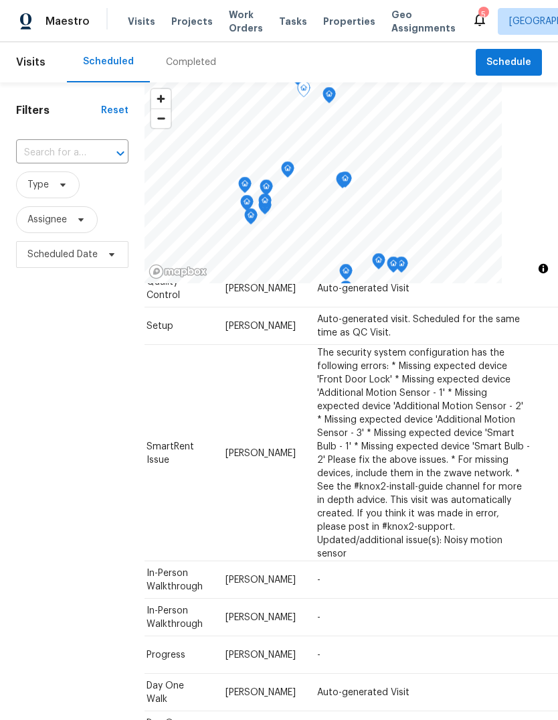
scroll to position [734, 116]
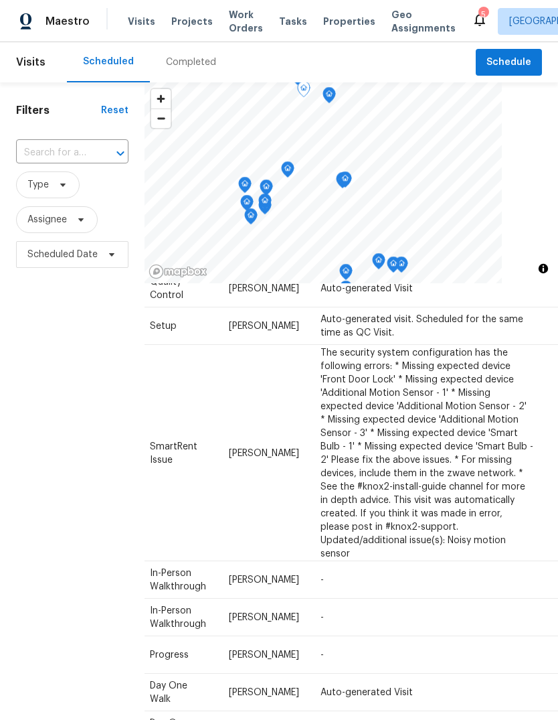
click at [0, 0] on span at bounding box center [0, 0] width 0 height 0
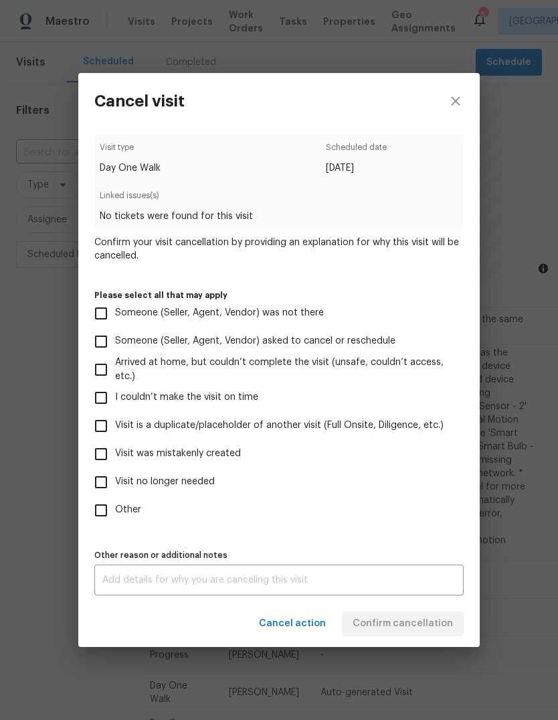
click at [102, 431] on input "Visit is a duplicate/placeholder of another visit (Full Onsite, Diligence, etc.)" at bounding box center [101, 426] width 28 height 28
checkbox input "true"
click at [196, 584] on textarea at bounding box center [278, 579] width 353 height 9
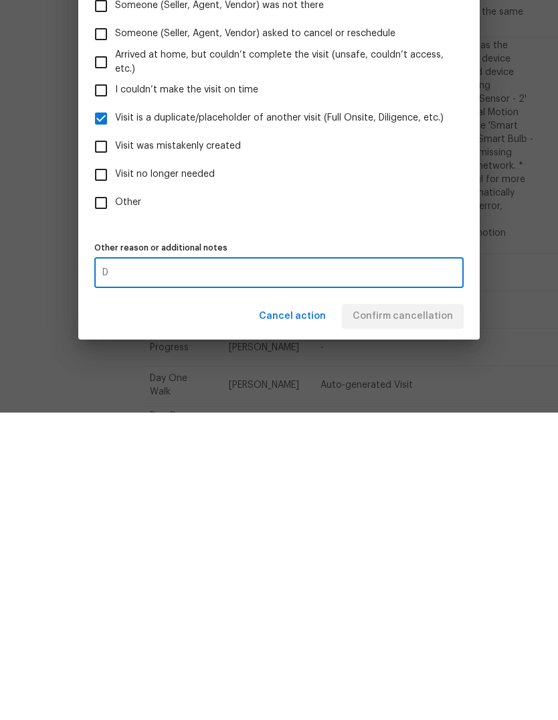
scroll to position [50, 0]
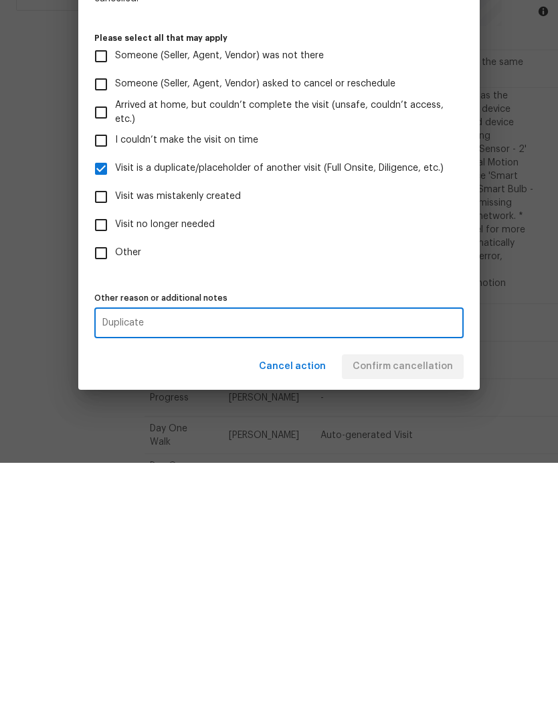
type textarea "Duplicate"
click at [398, 496] on label "Other" at bounding box center [270, 510] width 366 height 28
click at [115, 496] on input "Other" at bounding box center [101, 510] width 28 height 28
checkbox input "true"
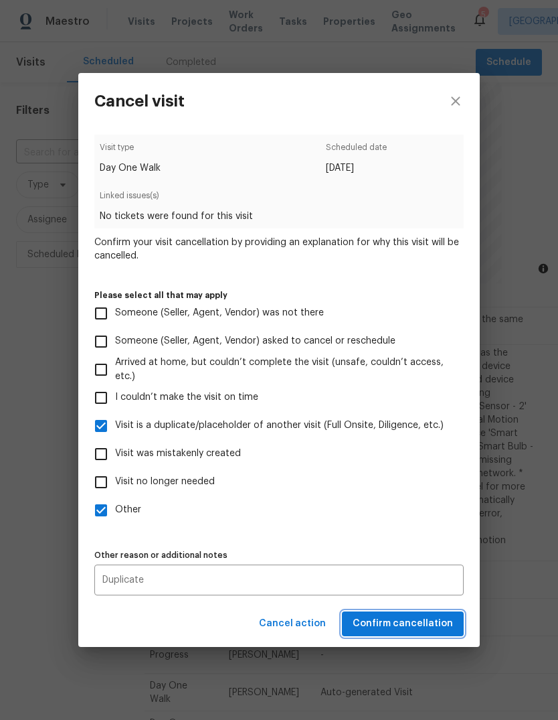
click at [401, 628] on span "Confirm cancellation" at bounding box center [403, 623] width 100 height 17
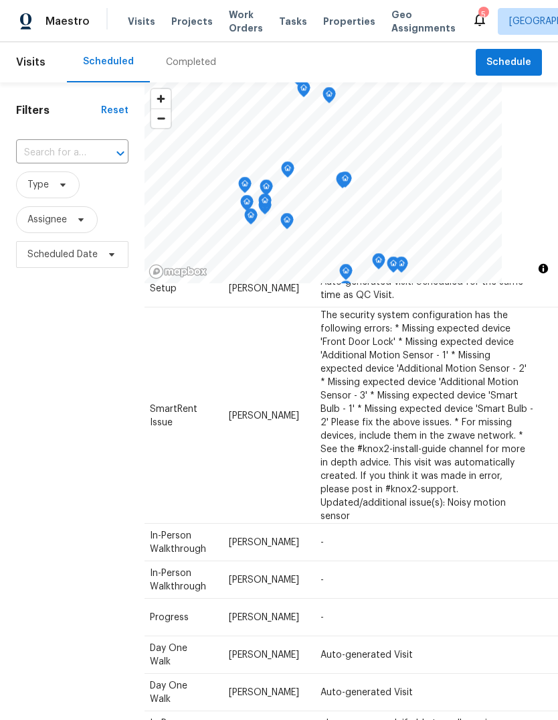
scroll to position [798, 116]
click at [0, 0] on icon at bounding box center [0, 0] width 0 height 0
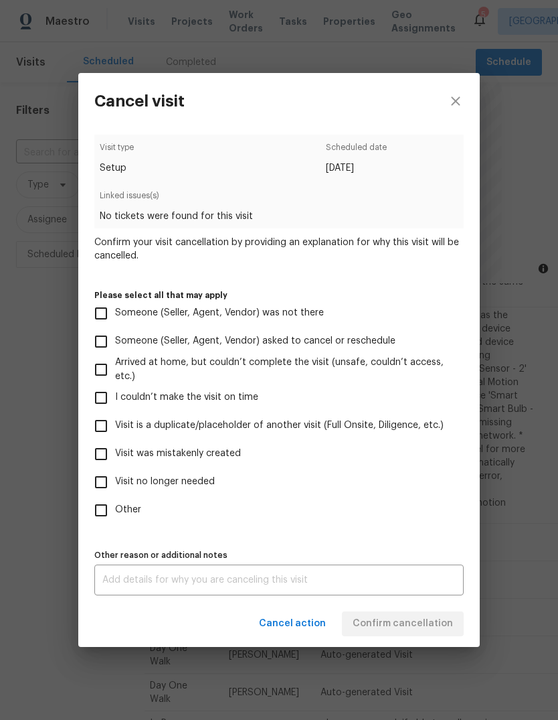
click at [110, 430] on input "Visit is a duplicate/placeholder of another visit (Full Onsite, Diligence, etc.)" at bounding box center [101, 426] width 28 height 28
checkbox input "true"
click at [191, 595] on div "x Other reason or additional notes" at bounding box center [279, 579] width 370 height 31
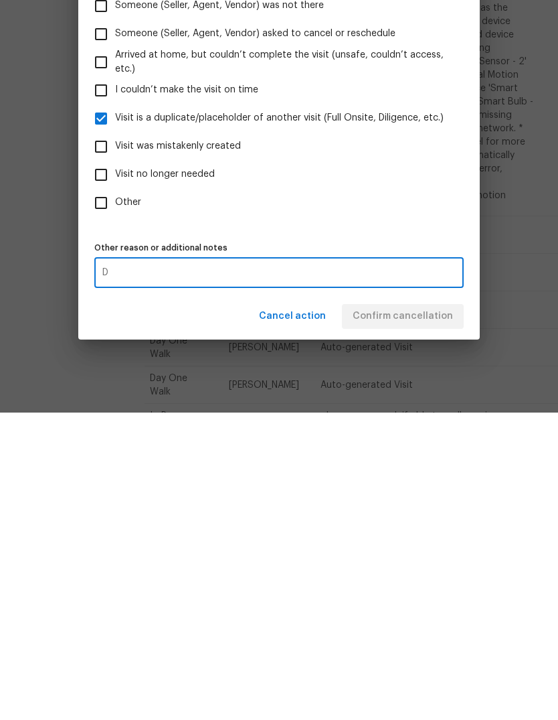
scroll to position [50, 0]
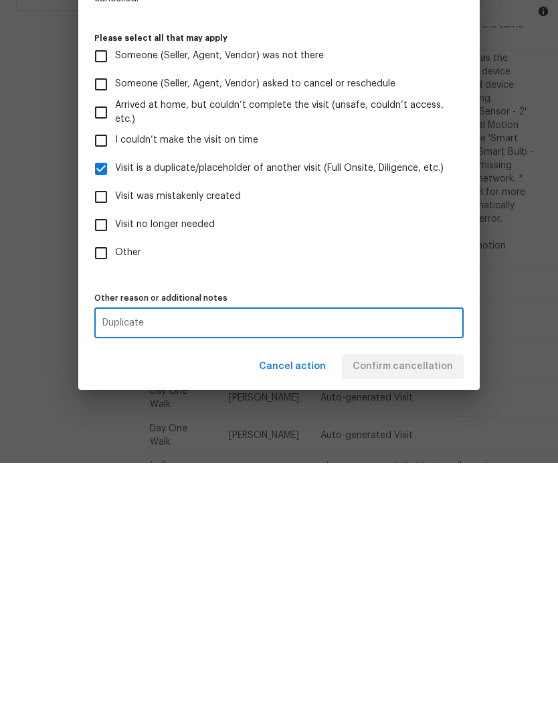
type textarea "Duplicate"
click at [388, 496] on label "Other" at bounding box center [270, 510] width 366 height 28
click at [115, 496] on input "Other" at bounding box center [101, 510] width 28 height 28
checkbox input "true"
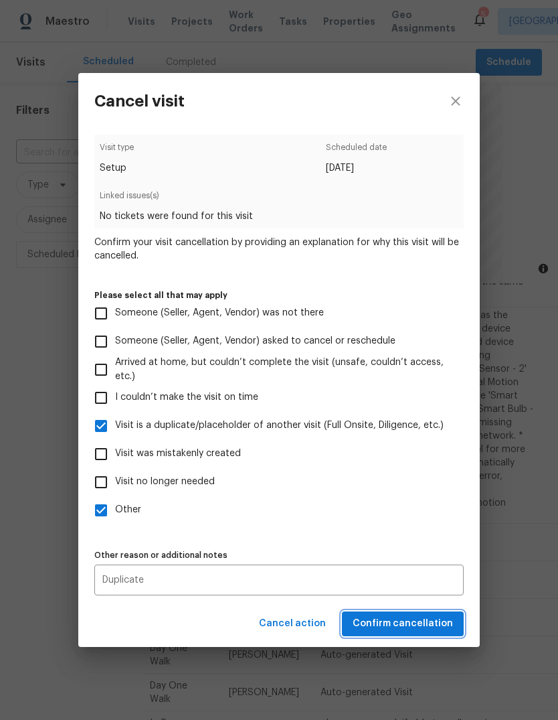
click at [406, 628] on span "Confirm cancellation" at bounding box center [403, 623] width 100 height 17
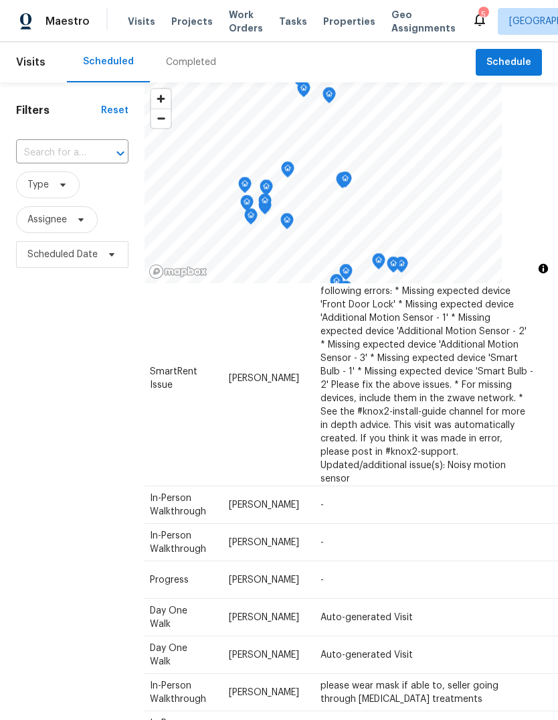
scroll to position [746, 116]
click at [0, 0] on icon at bounding box center [0, 0] width 0 height 0
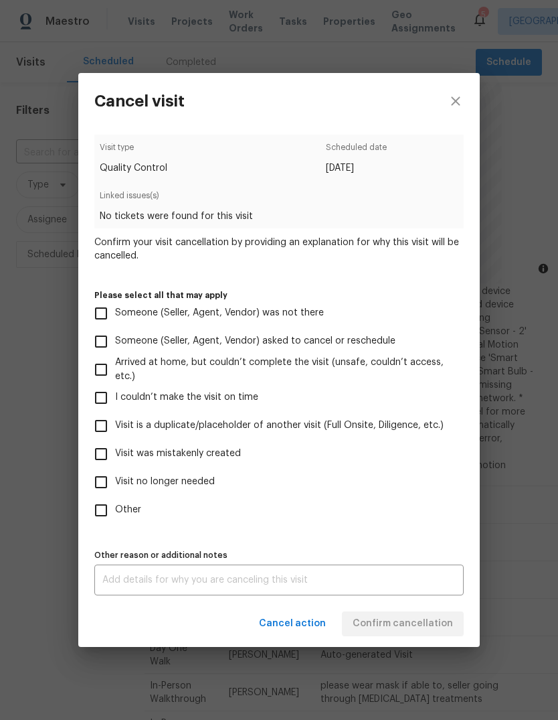
click at [99, 430] on input "Visit is a duplicate/placeholder of another visit (Full Onsite, Diligence, etc.)" at bounding box center [101, 426] width 28 height 28
checkbox input "true"
click at [179, 584] on textarea at bounding box center [278, 579] width 353 height 9
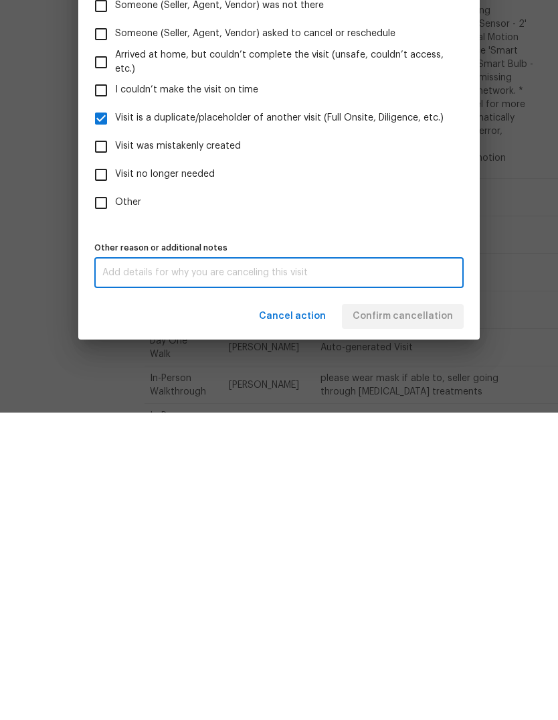
scroll to position [50, 0]
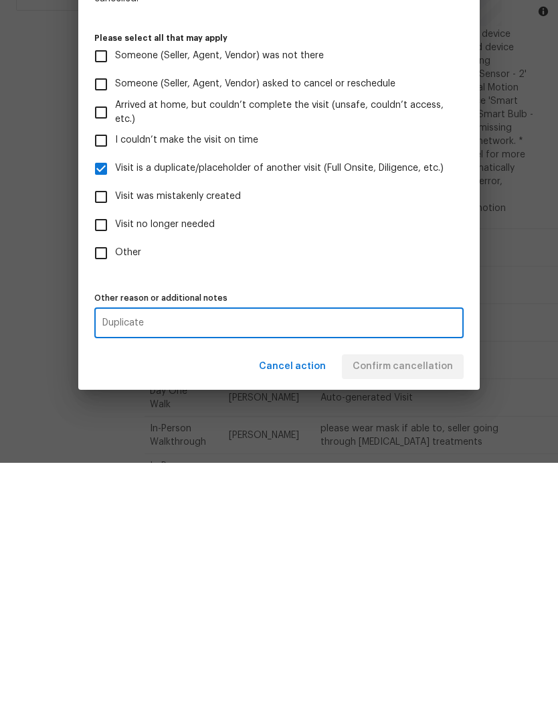
type textarea "Duplicate"
click at [386, 496] on label "Other" at bounding box center [270, 510] width 366 height 28
click at [115, 496] on input "Other" at bounding box center [101, 510] width 28 height 28
checkbox input "true"
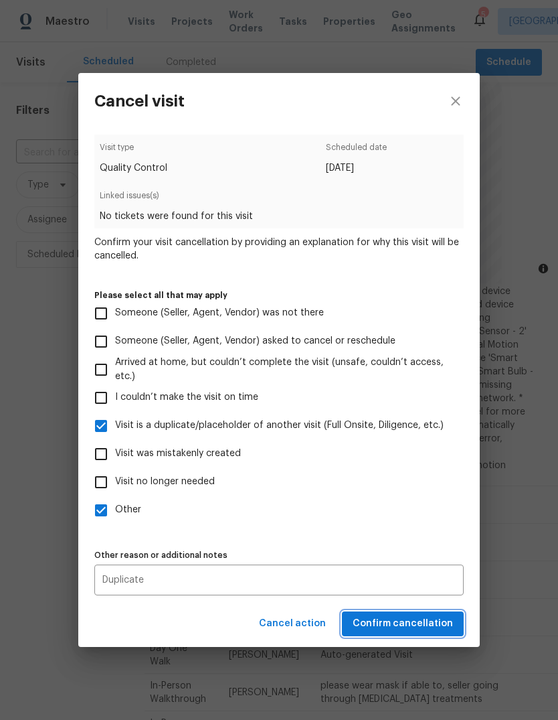
click at [402, 629] on span "Confirm cancellation" at bounding box center [403, 623] width 100 height 17
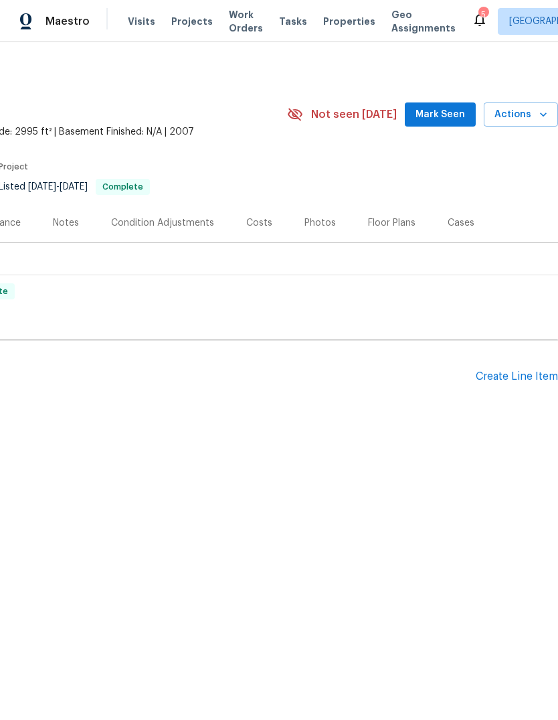
scroll to position [0, 198]
click at [517, 374] on div "Create Line Item" at bounding box center [517, 376] width 82 height 13
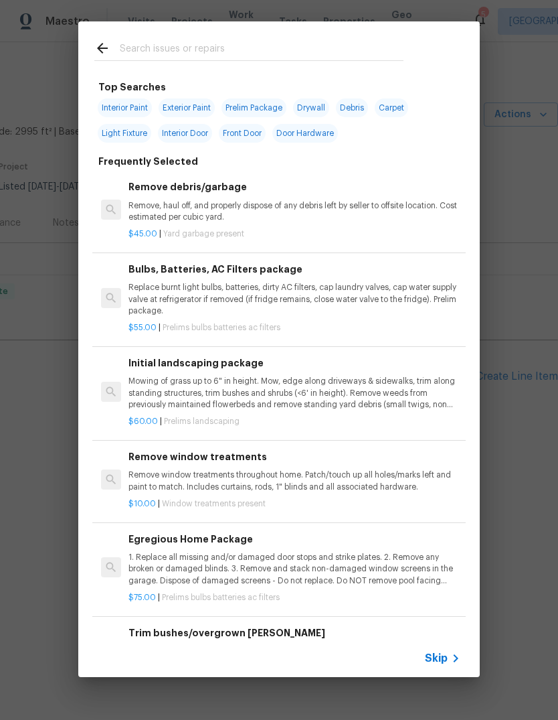
click at [177, 43] on input "text" at bounding box center [262, 50] width 284 height 20
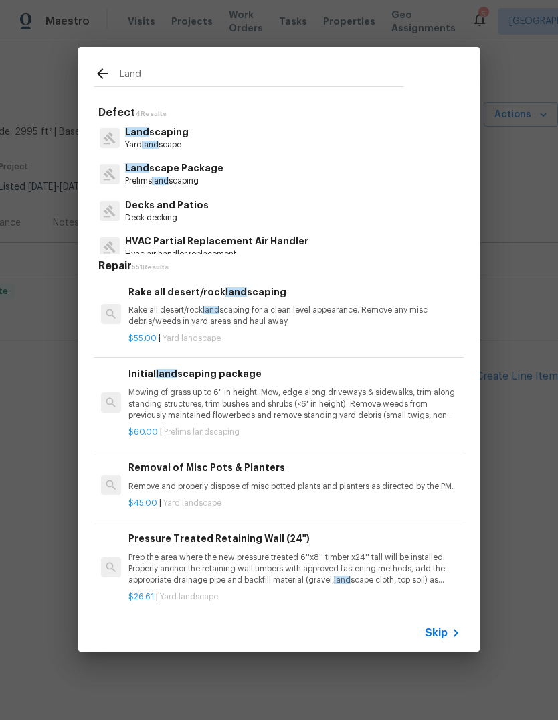
type input "Land"
click at [218, 135] on div "Land scaping Yard land scape" at bounding box center [279, 138] width 370 height 36
click at [200, 139] on div "Land scaping Yard land scape" at bounding box center [279, 138] width 370 height 36
click at [195, 134] on div "Land scaping Yard land scape" at bounding box center [279, 138] width 370 height 36
click at [162, 138] on p "Land scaping" at bounding box center [157, 132] width 64 height 14
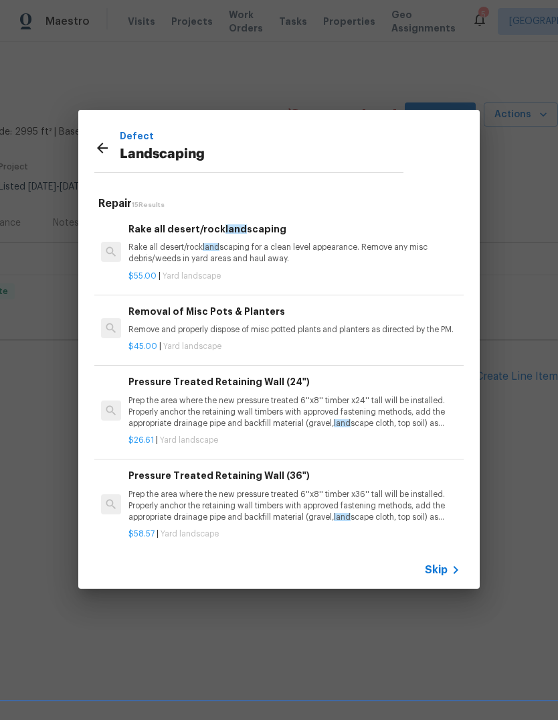
click at [100, 153] on icon at bounding box center [102, 148] width 16 height 16
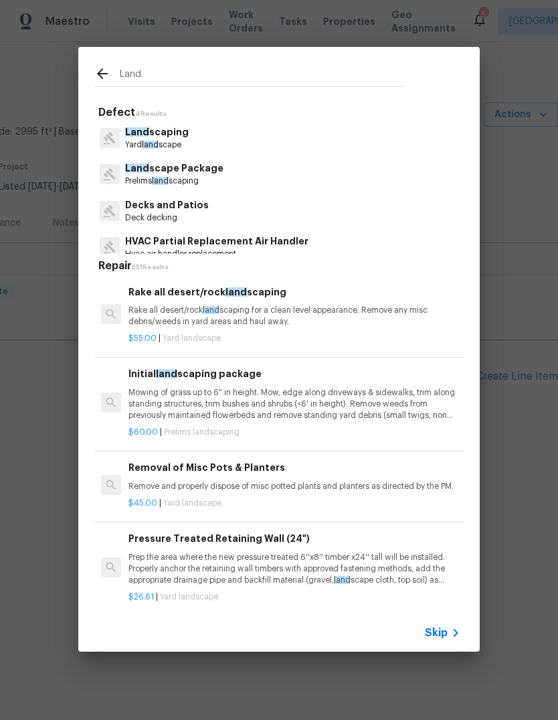
click at [187, 70] on input "Land" at bounding box center [262, 76] width 284 height 20
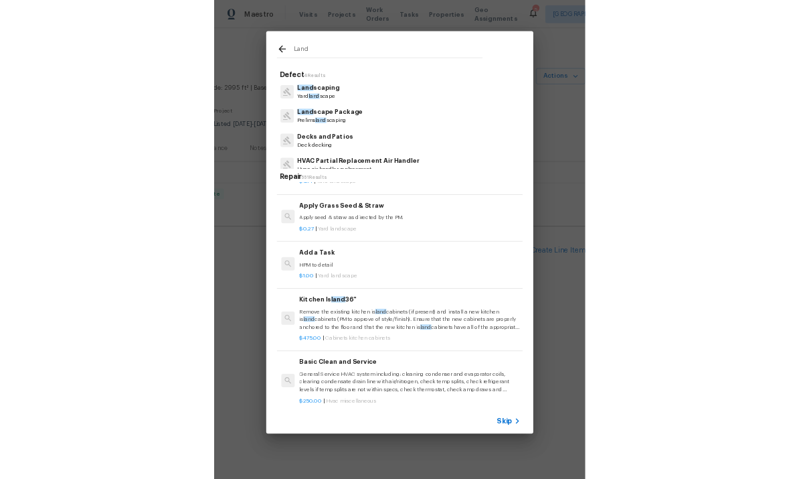
scroll to position [1204, 0]
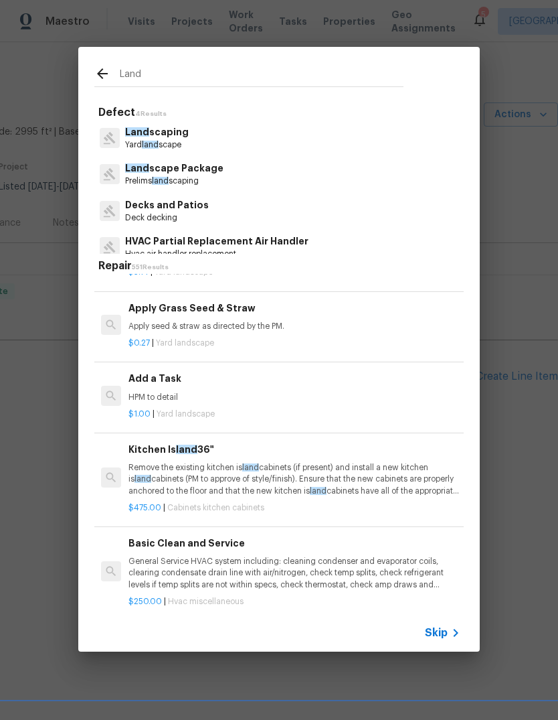
click at [158, 392] on p "HPM to detail" at bounding box center [295, 397] width 332 height 11
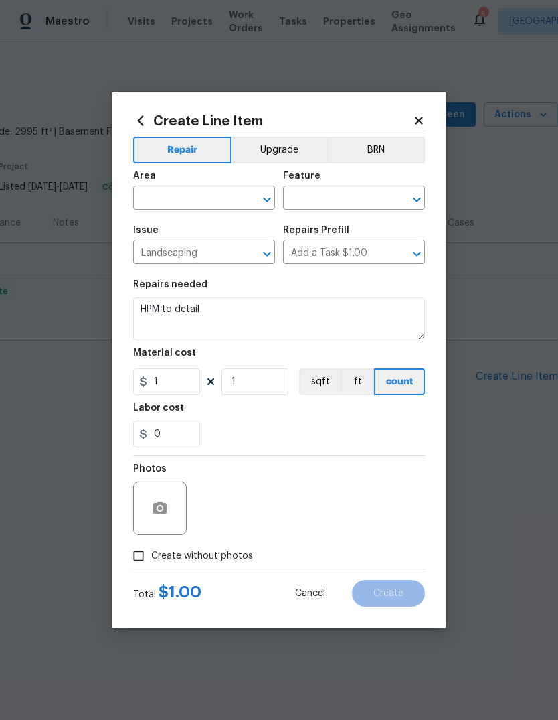
click at [172, 198] on input "text" at bounding box center [185, 199] width 104 height 21
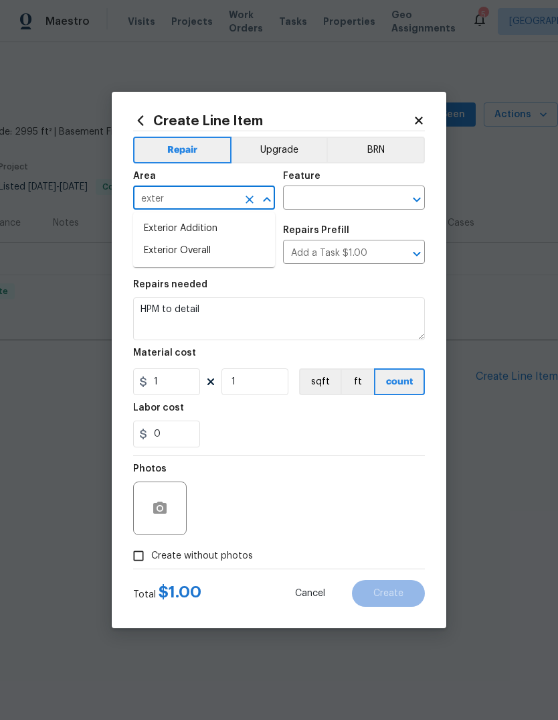
click at [199, 248] on li "Exterior Overall" at bounding box center [204, 251] width 142 height 22
type input "Exterior Overall"
click at [327, 198] on input "text" at bounding box center [335, 199] width 104 height 21
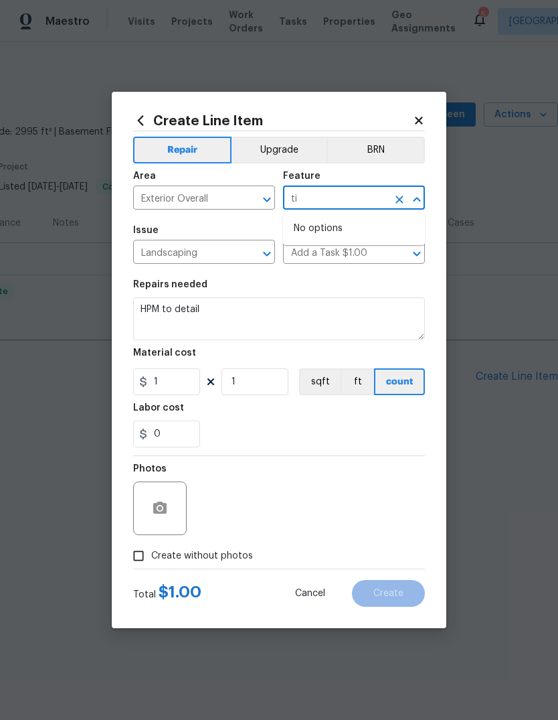
type input "t"
click at [336, 255] on li "Landscaping" at bounding box center [354, 261] width 142 height 22
type input "Landscaping"
click at [228, 313] on textarea "HPM to detail" at bounding box center [279, 318] width 292 height 43
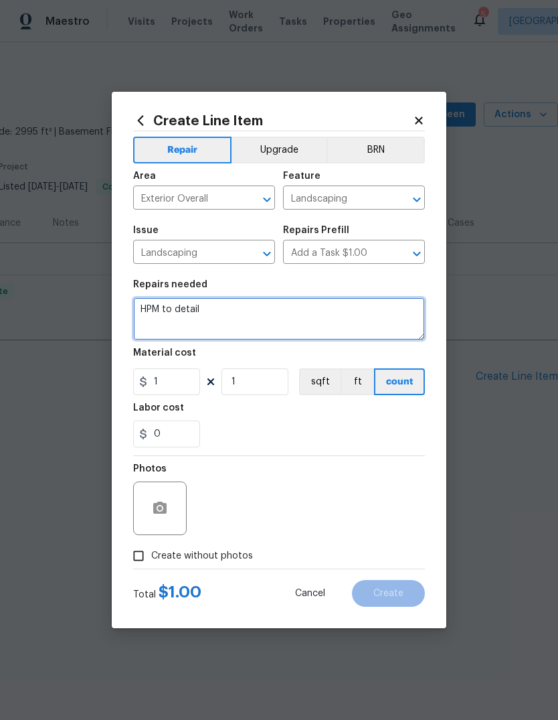
click at [227, 312] on textarea "HPM to detail" at bounding box center [279, 318] width 292 height 43
click at [238, 315] on textarea "HPM to detail" at bounding box center [279, 318] width 292 height 43
click at [211, 319] on textarea "HPM to detail" at bounding box center [279, 318] width 292 height 43
click at [215, 315] on textarea "HPM to detail" at bounding box center [279, 318] width 292 height 43
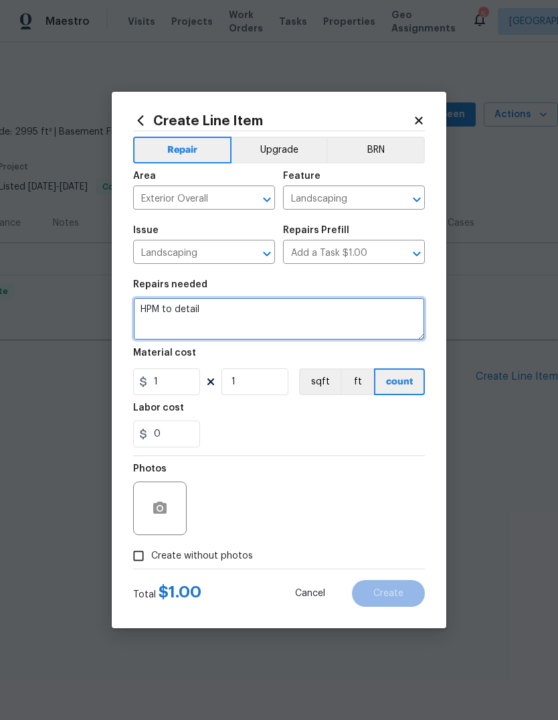
click at [215, 314] on textarea "HPM to detail" at bounding box center [279, 318] width 292 height 43
type textarea "Landscaping is very dry, sprinkler timer is missing in garage. Please bring yar…"
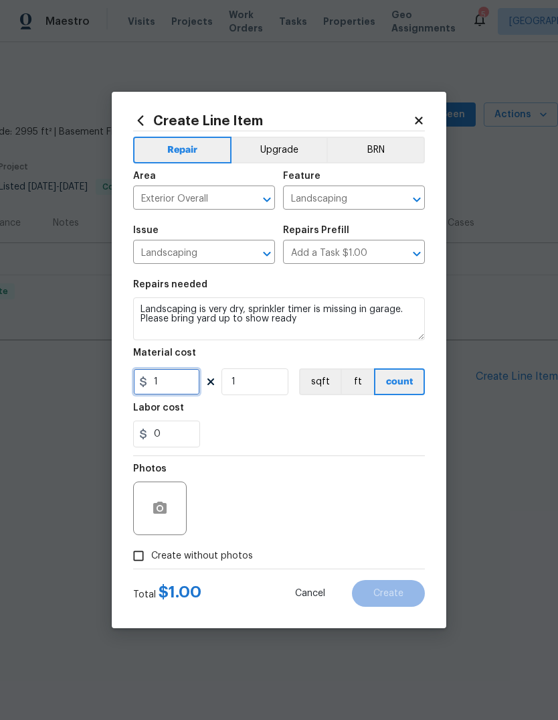
click at [188, 387] on input "1" at bounding box center [166, 381] width 67 height 27
click at [187, 387] on input "1" at bounding box center [166, 381] width 67 height 27
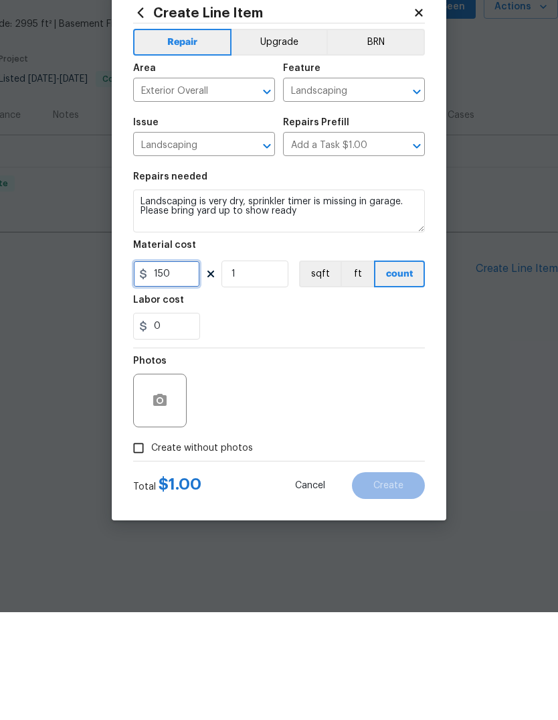
type input "150"
click at [162, 501] on icon "button" at bounding box center [159, 507] width 13 height 12
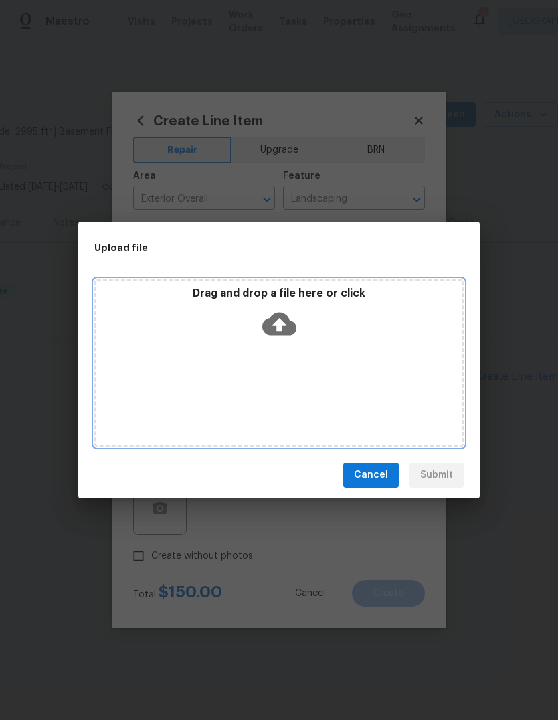
click at [277, 308] on icon at bounding box center [279, 324] width 34 height 34
click at [279, 321] on icon at bounding box center [279, 324] width 34 height 34
click at [279, 319] on icon at bounding box center [279, 324] width 34 height 34
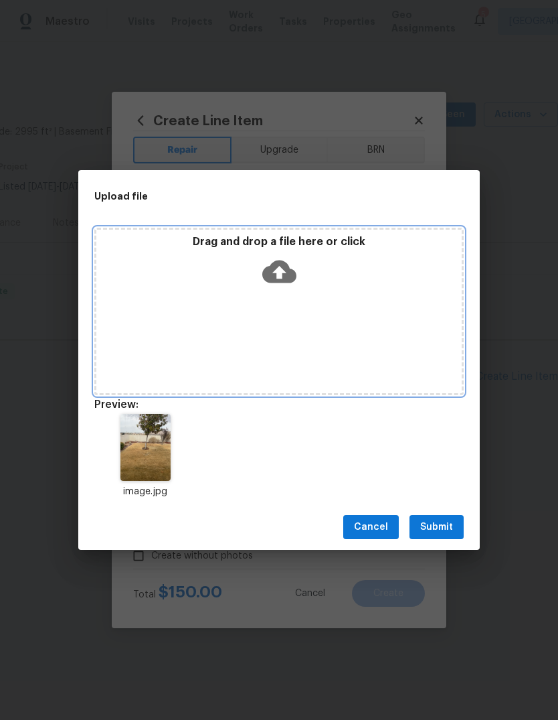
click at [285, 264] on icon at bounding box center [279, 271] width 34 height 23
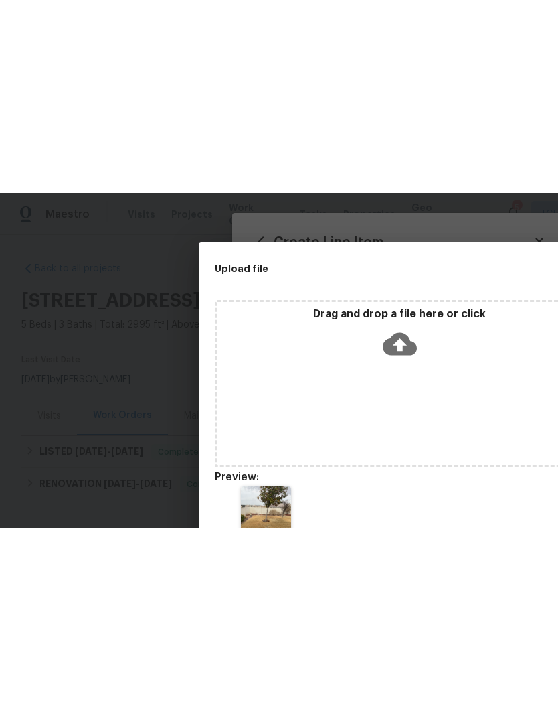
scroll to position [0, 0]
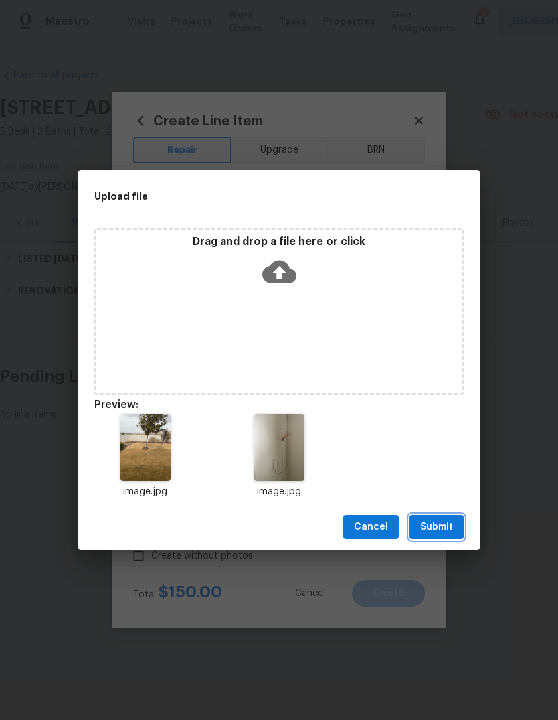
click at [444, 520] on span "Submit" at bounding box center [436, 527] width 33 height 17
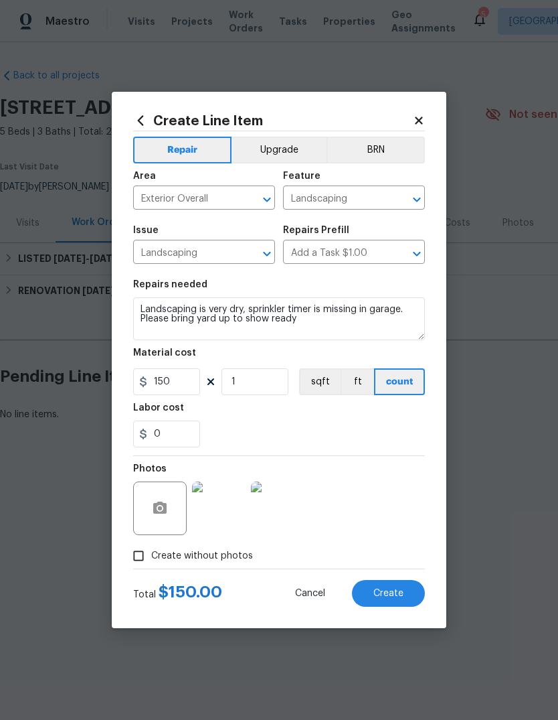
click at [382, 601] on button "Create" at bounding box center [388, 593] width 73 height 27
type input "0"
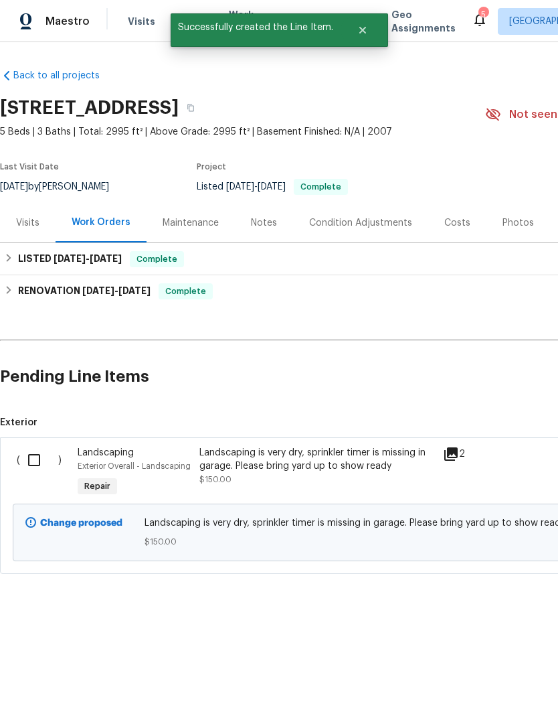
click at [28, 459] on input "checkbox" at bounding box center [39, 460] width 38 height 28
checkbox input "true"
click at [485, 669] on div "Cancel (1) Item Create Work Order" at bounding box center [279, 686] width 558 height 68
click at [479, 684] on span "Create Work Order" at bounding box center [481, 686] width 89 height 17
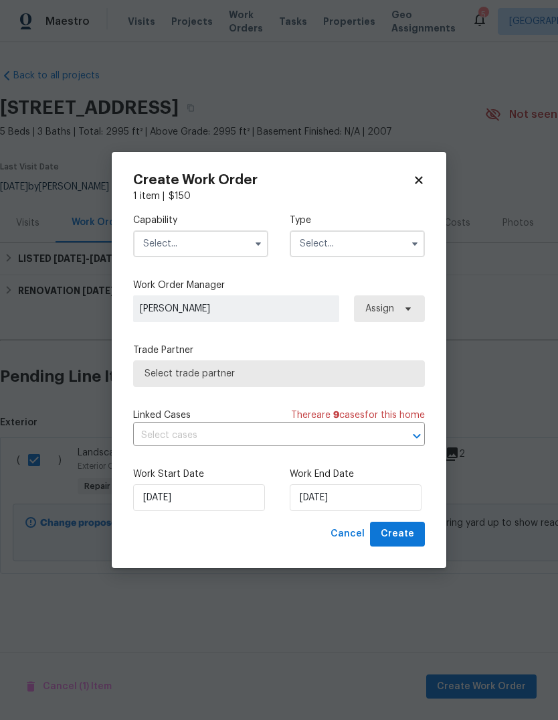
click at [225, 240] on input "text" at bounding box center [200, 243] width 135 height 27
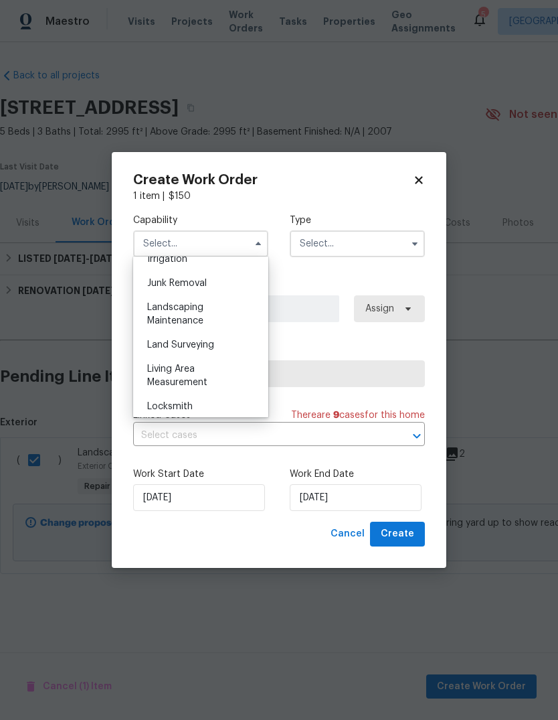
scroll to position [845, 0]
click at [196, 307] on span "Landscaping Maintenance" at bounding box center [175, 314] width 56 height 23
type input "Landscaping Maintenance"
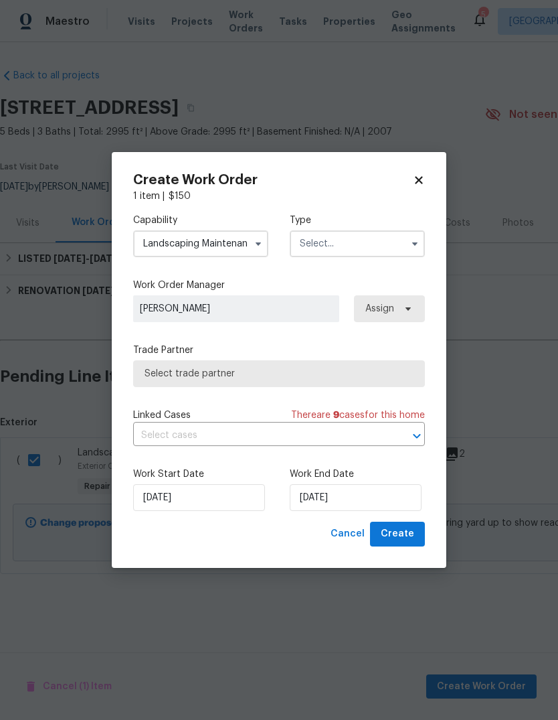
click at [382, 246] on input "text" at bounding box center [357, 243] width 135 height 27
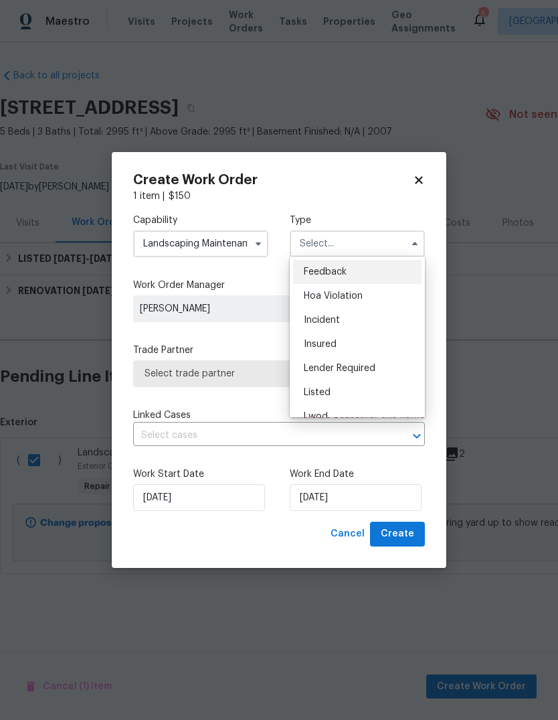
click at [325, 392] on span "Listed" at bounding box center [317, 392] width 27 height 9
type input "Listed"
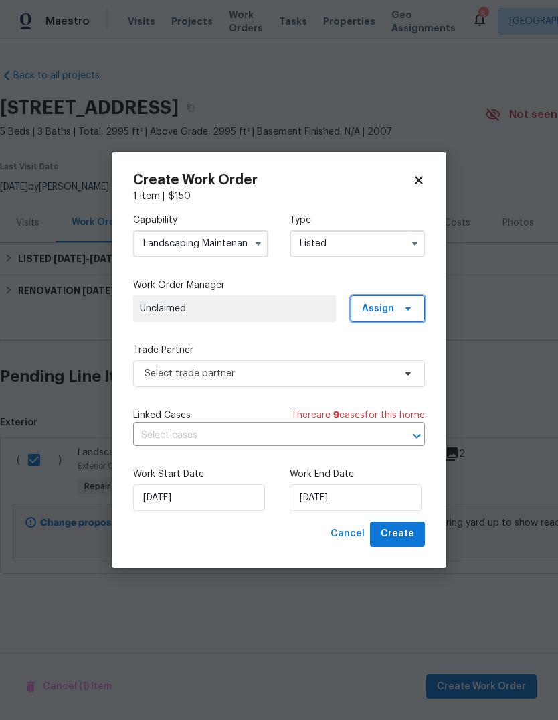
click at [408, 305] on icon at bounding box center [408, 308] width 11 height 11
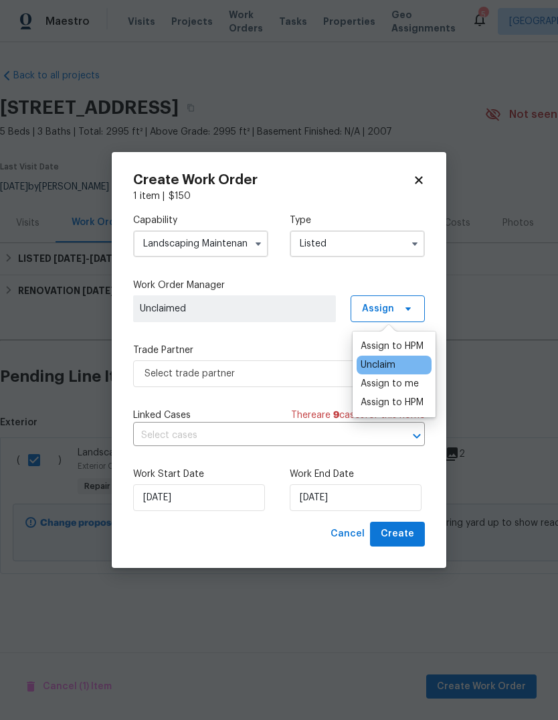
click at [390, 349] on div "Assign to HPM" at bounding box center [392, 345] width 63 height 13
click at [292, 338] on div "Capability Landscaping Maintenance Type Listed Work Order Manager Mike Chavez A…" at bounding box center [279, 362] width 292 height 319
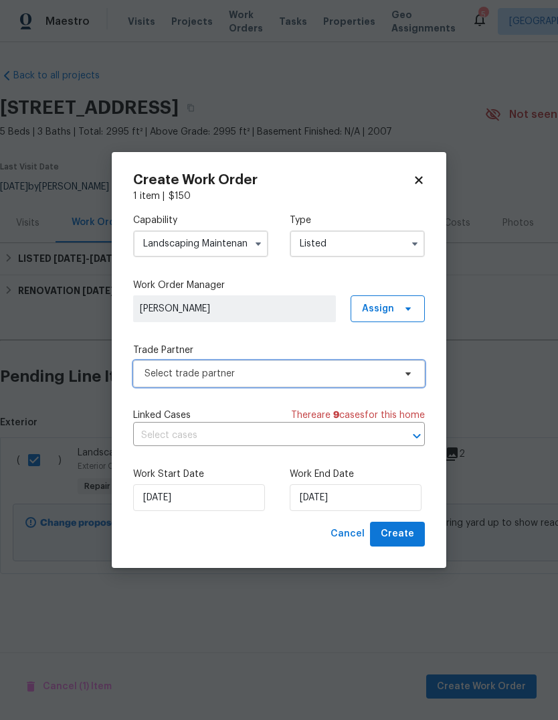
click at [341, 370] on span "Select trade partner" at bounding box center [270, 373] width 250 height 13
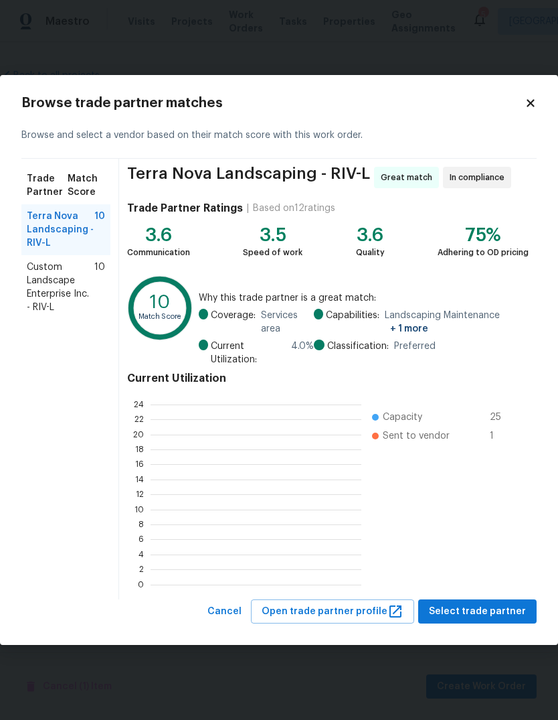
scroll to position [187, 211]
click at [463, 611] on span "Select trade partner" at bounding box center [477, 611] width 97 height 17
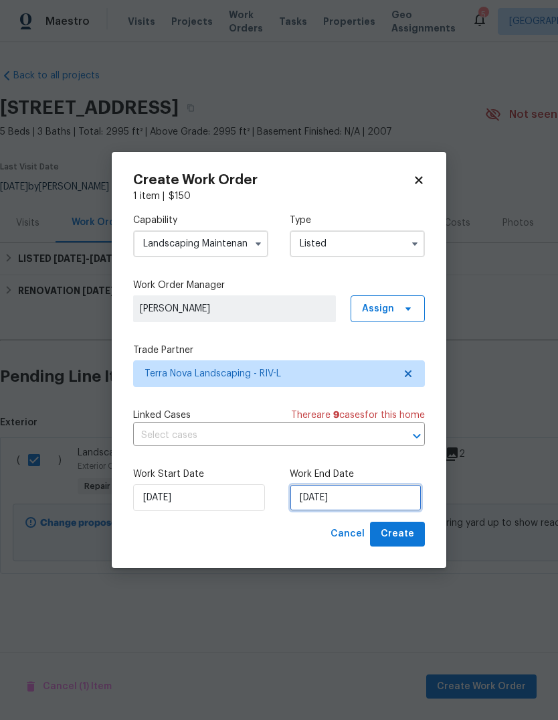
click at [331, 499] on input "[DATE]" at bounding box center [356, 497] width 132 height 27
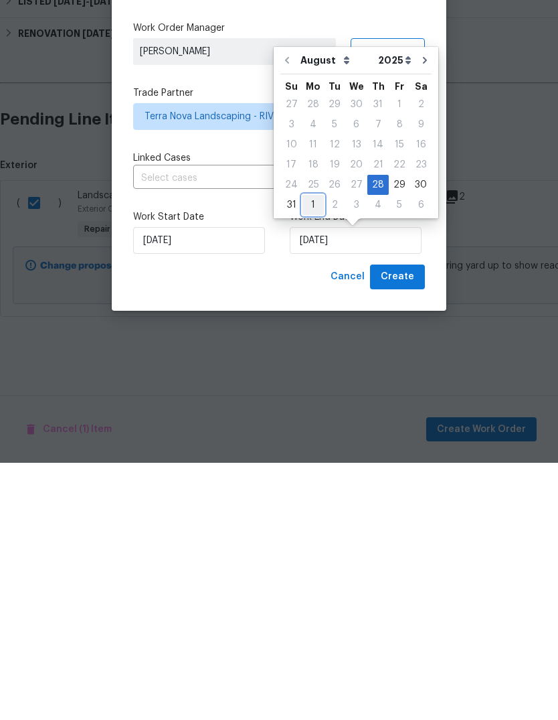
click at [311, 453] on div "1" at bounding box center [313, 462] width 21 height 19
type input "9/1/2025"
select select "8"
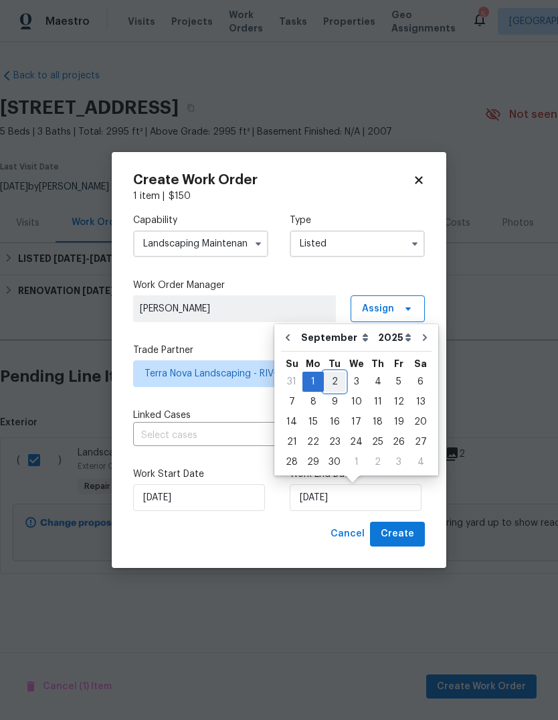
click at [334, 383] on div "2" at bounding box center [334, 381] width 21 height 19
type input "[DATE]"
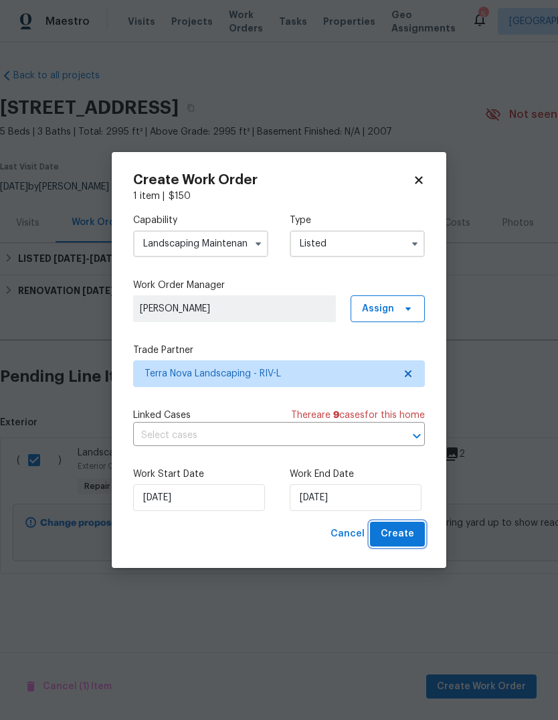
click at [406, 536] on span "Create" at bounding box center [397, 534] width 33 height 17
checkbox input "false"
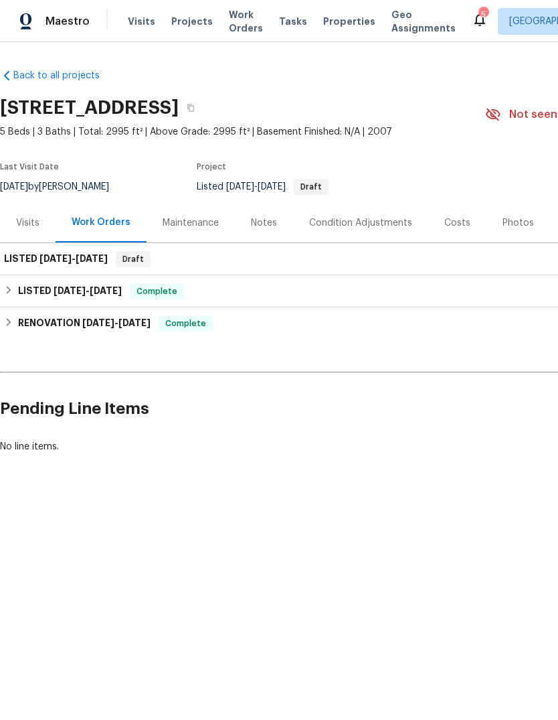
scroll to position [0, 0]
click at [99, 259] on span "[DATE]" at bounding box center [92, 258] width 32 height 9
click at [82, 260] on span "[DATE]" at bounding box center [92, 258] width 32 height 9
click at [81, 256] on span "[DATE]" at bounding box center [92, 258] width 32 height 9
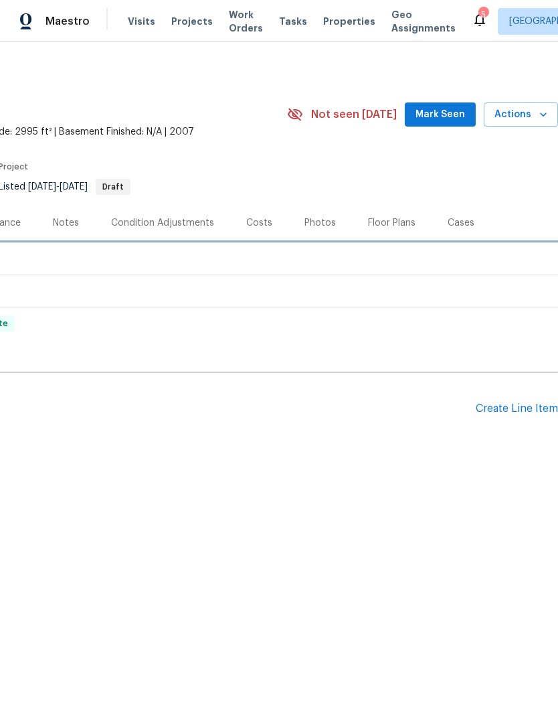
scroll to position [0, 198]
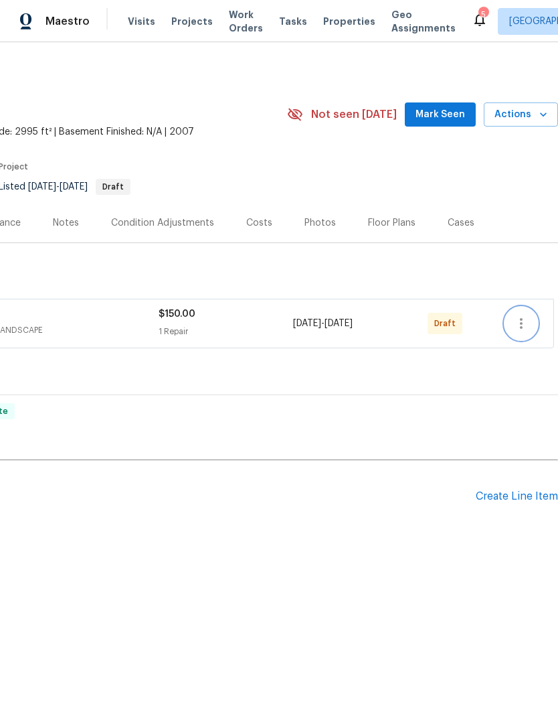
click at [526, 325] on icon "button" at bounding box center [522, 323] width 16 height 16
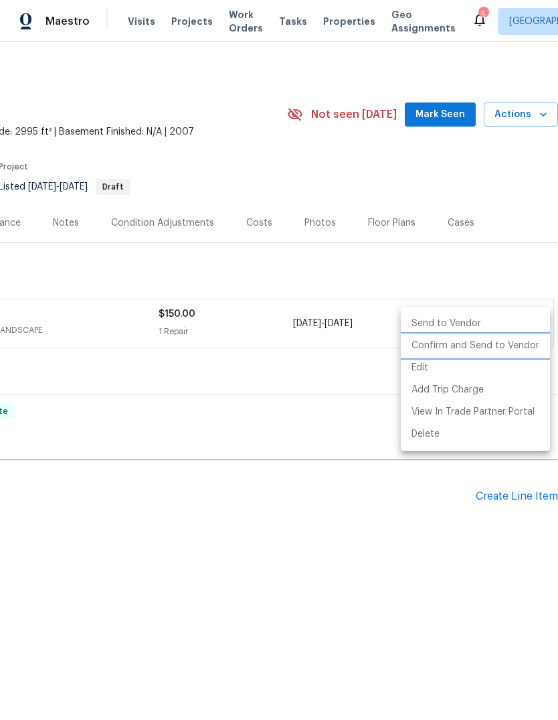
click at [468, 348] on li "Confirm and Send to Vendor" at bounding box center [475, 346] width 149 height 22
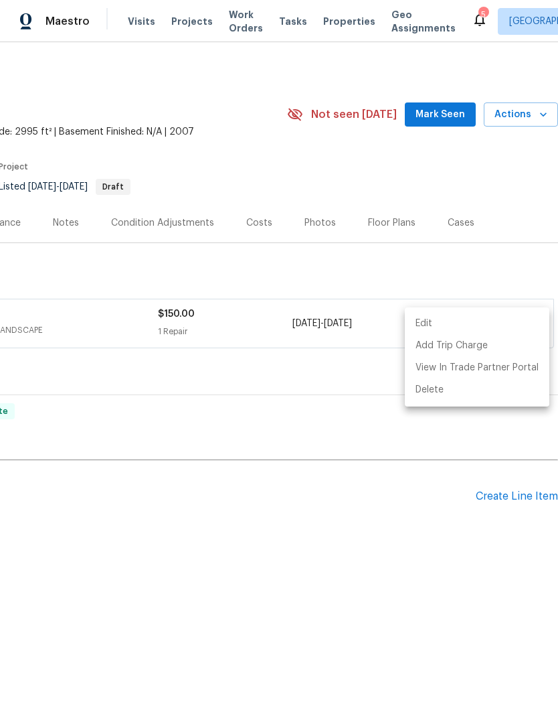
click at [341, 515] on div at bounding box center [279, 360] width 558 height 720
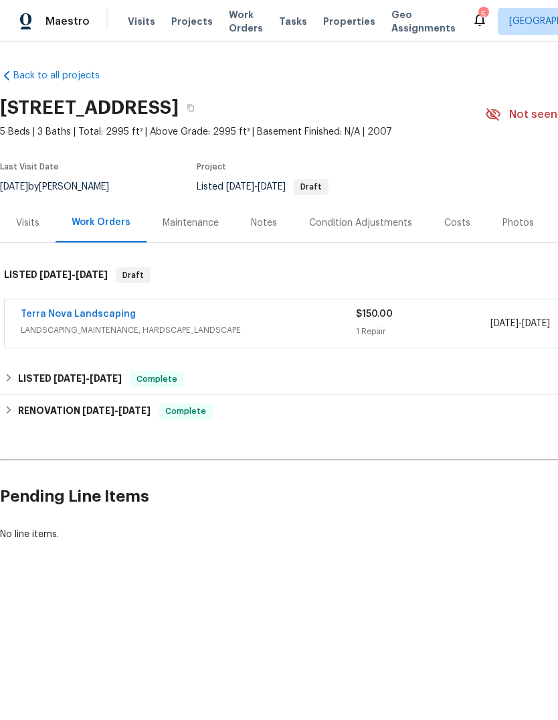
scroll to position [0, 0]
click at [274, 218] on div "Notes" at bounding box center [264, 222] width 26 height 13
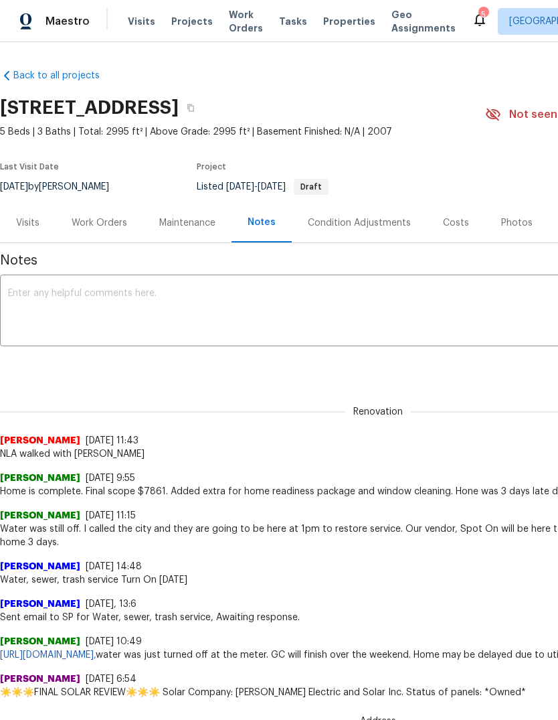
click at [72, 307] on textarea at bounding box center [378, 312] width 740 height 47
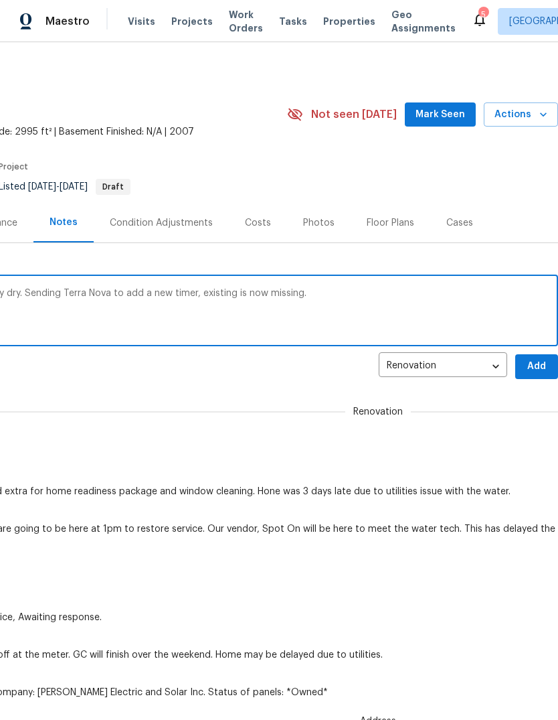
scroll to position [0, 198]
type textarea "Home health check. Found landscaping very dry. Sending Terra Nova to add a new …"
click at [545, 360] on span "Add" at bounding box center [536, 366] width 21 height 17
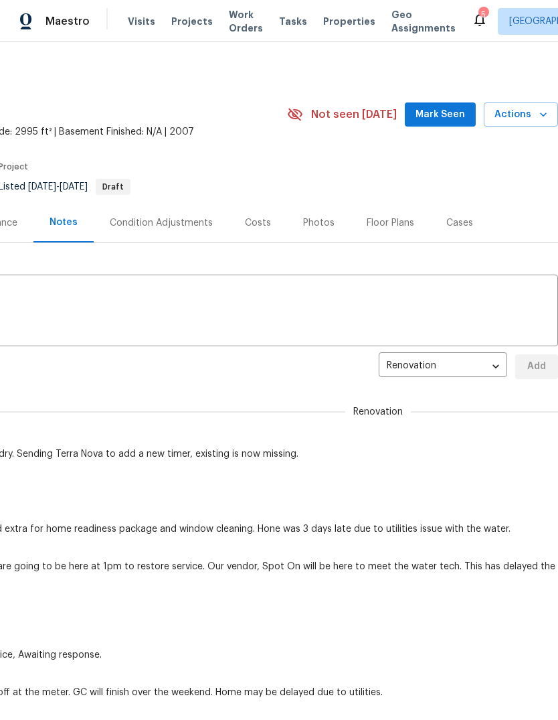
click at [444, 121] on span "Mark Seen" at bounding box center [441, 114] width 50 height 17
click at [433, 111] on span "Seen [DATE]" at bounding box center [444, 114] width 64 height 13
